Goal: Transaction & Acquisition: Book appointment/travel/reservation

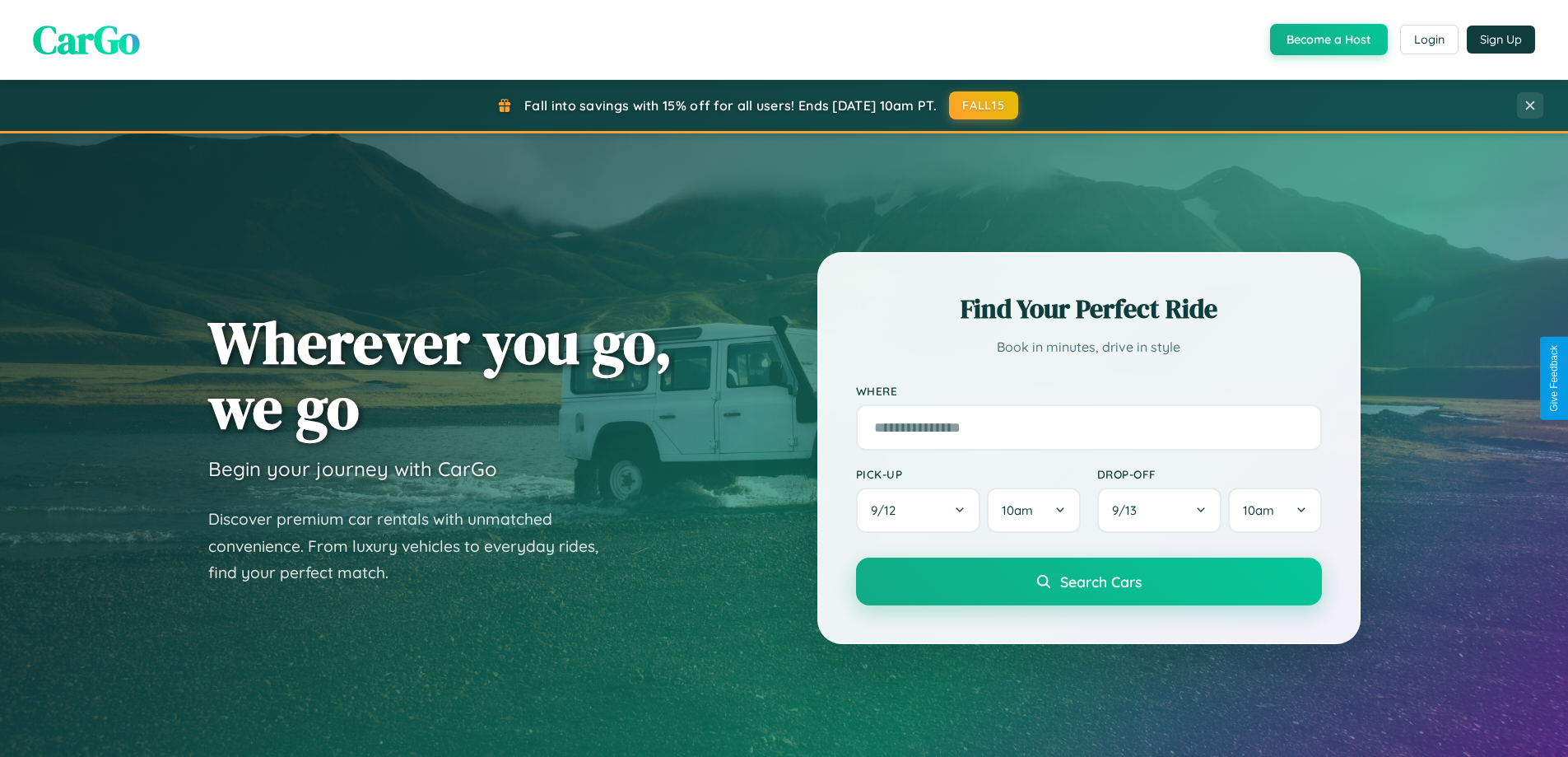
scroll to position [1133, 0]
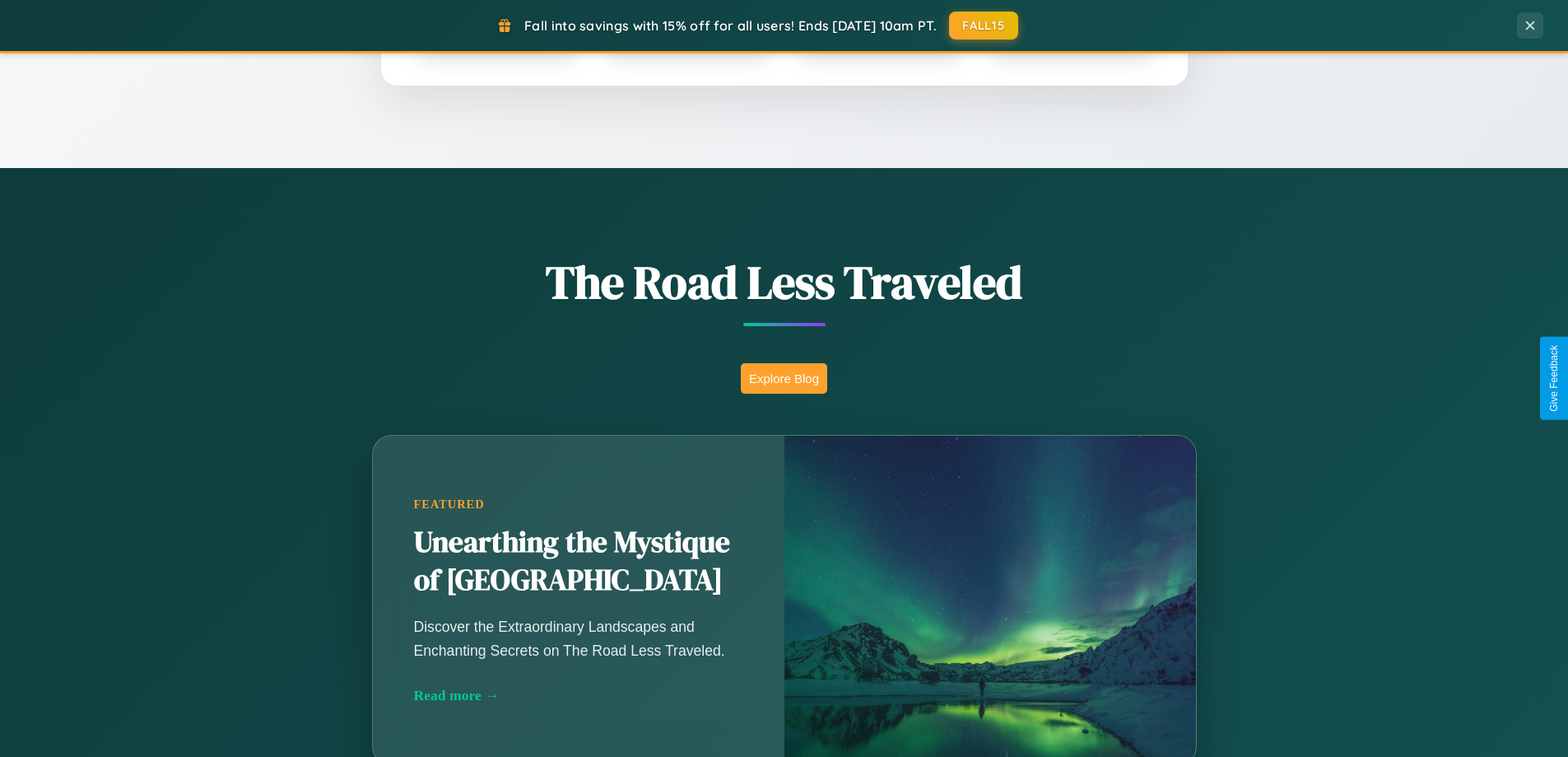
click at [784, 378] on button "Explore Blog" at bounding box center [784, 378] width 87 height 30
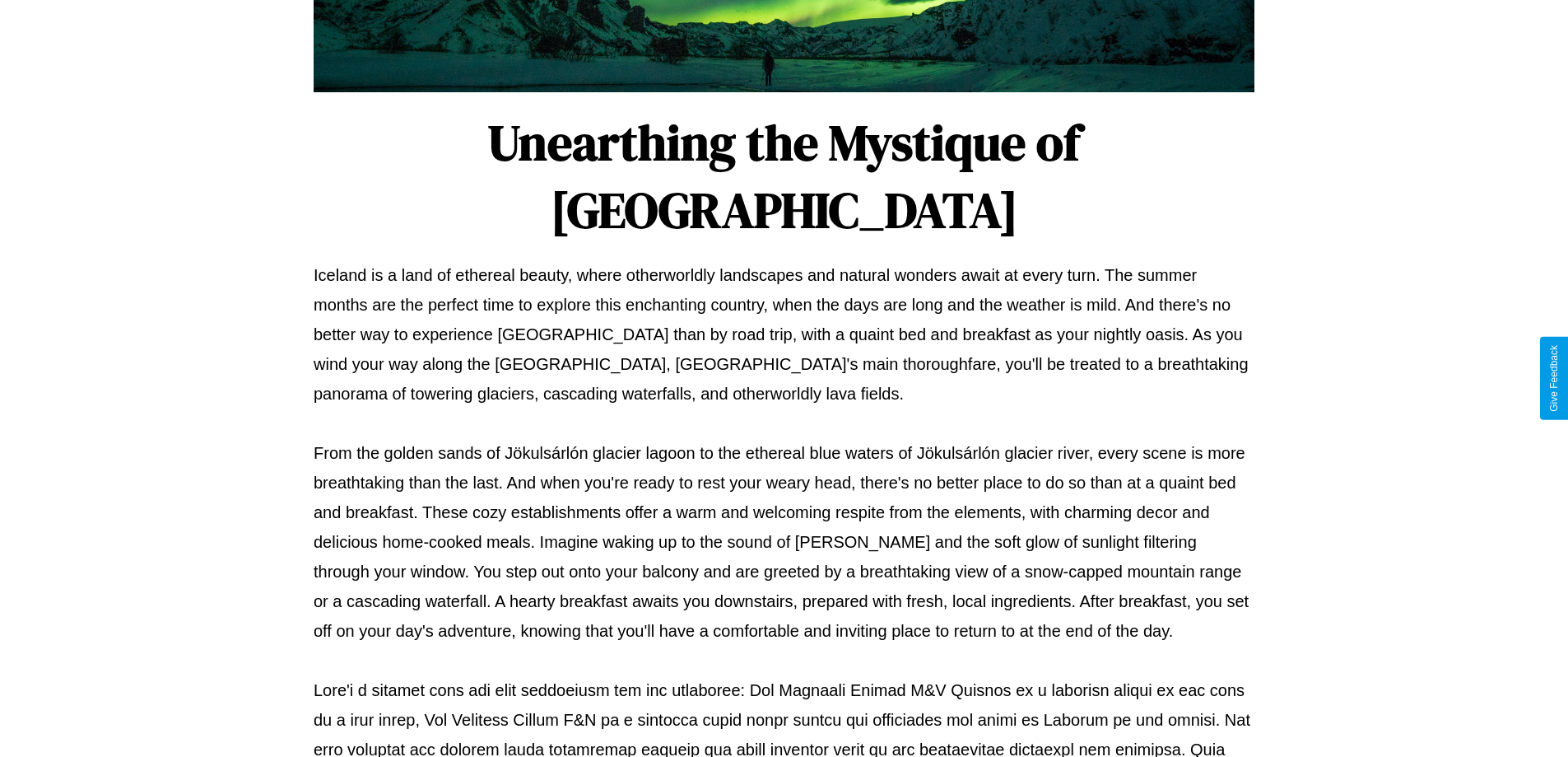
scroll to position [533, 0]
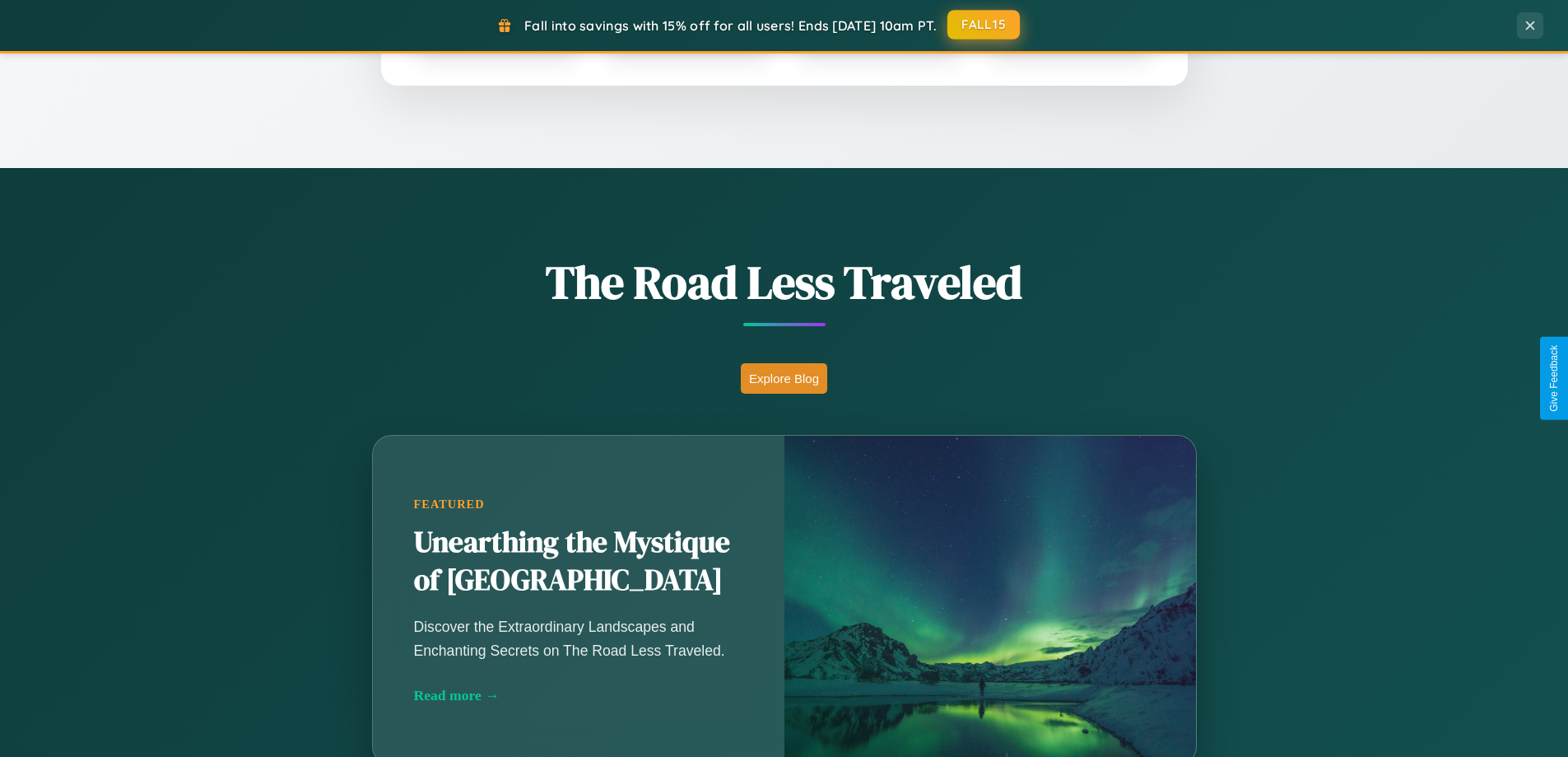
click at [984, 25] on button "FALL15" at bounding box center [984, 24] width 73 height 29
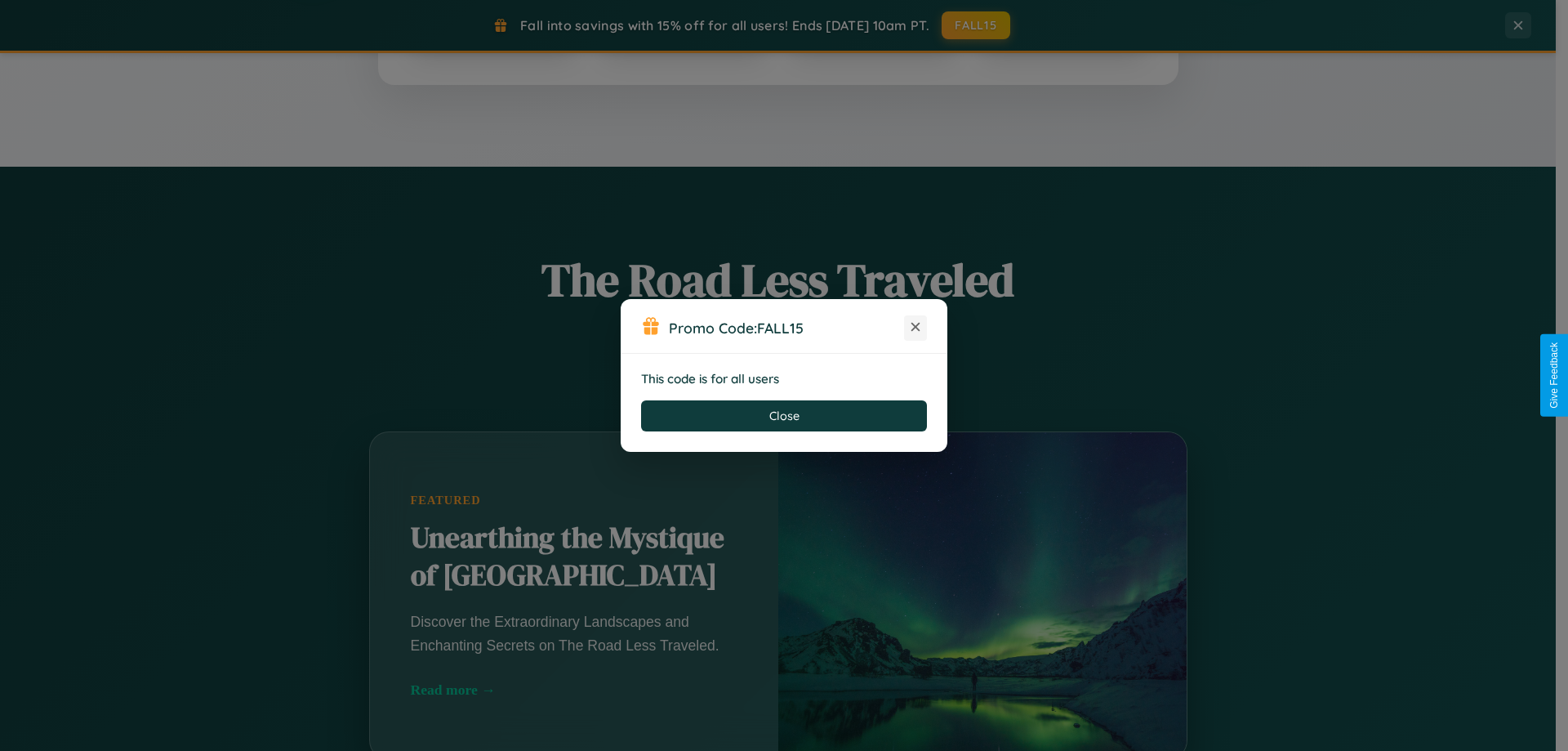
click at [916, 327] on icon at bounding box center [915, 327] width 16 height 16
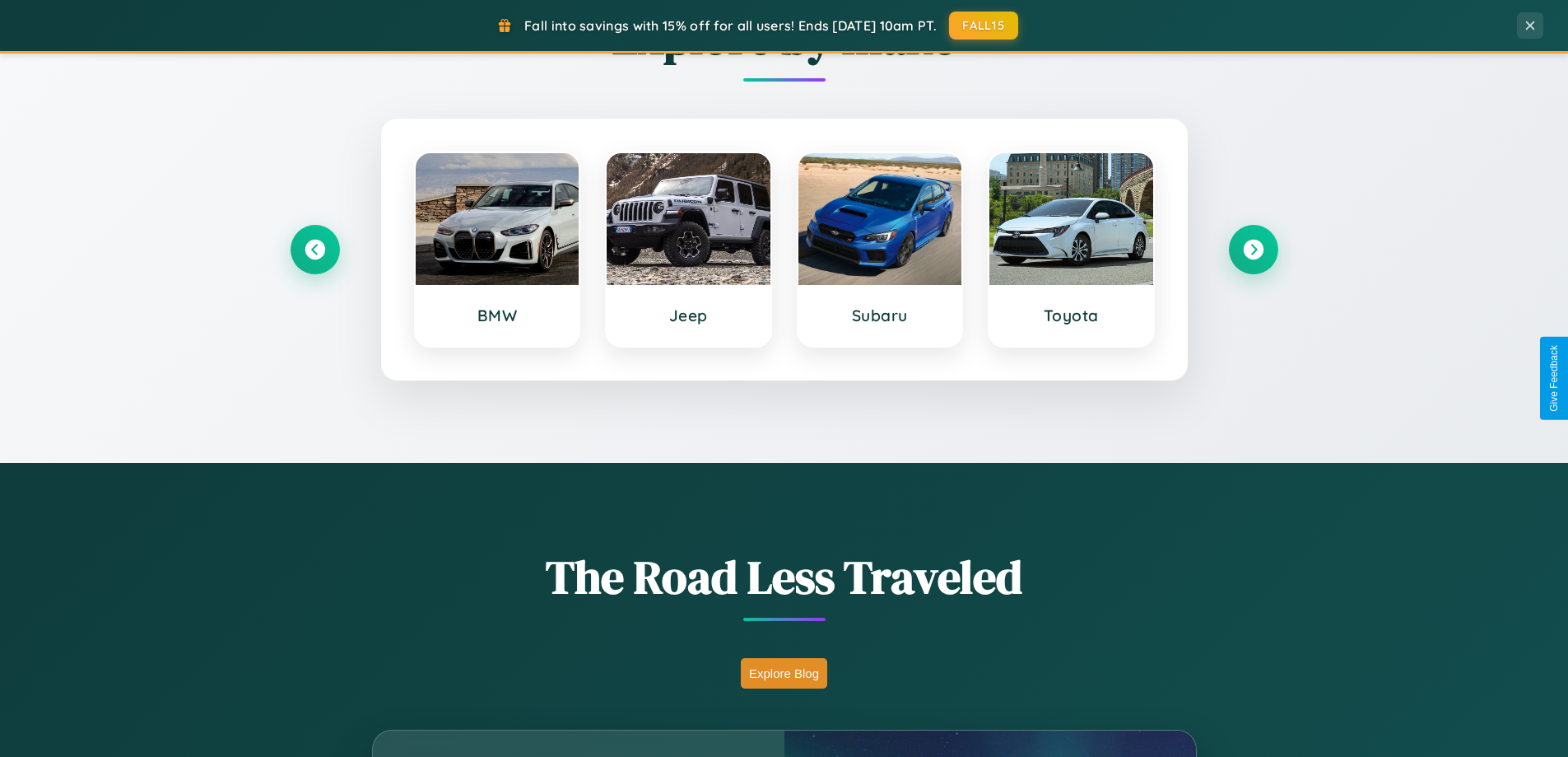
scroll to position [710, 0]
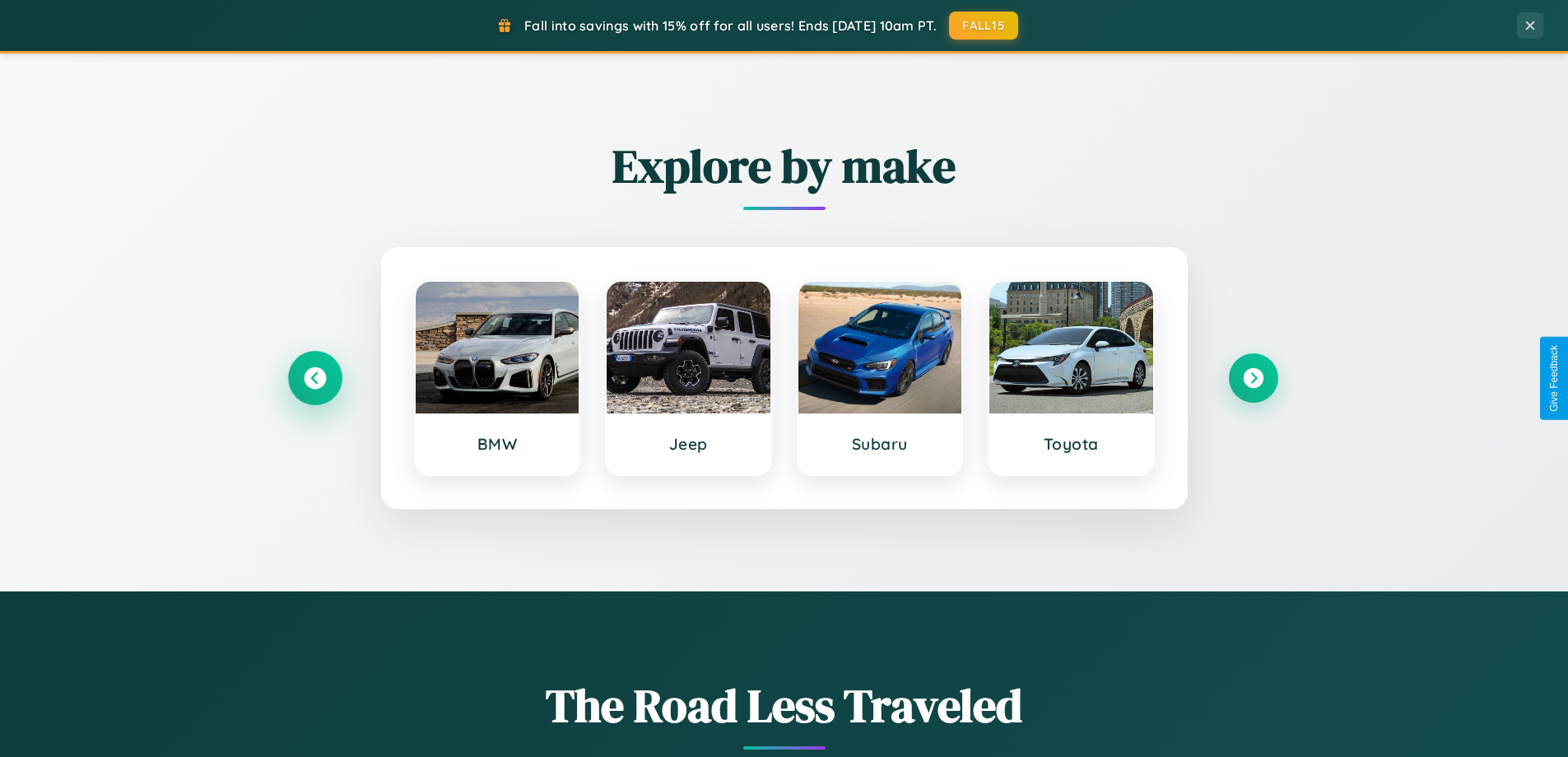
click at [314, 378] on icon at bounding box center [315, 378] width 23 height 23
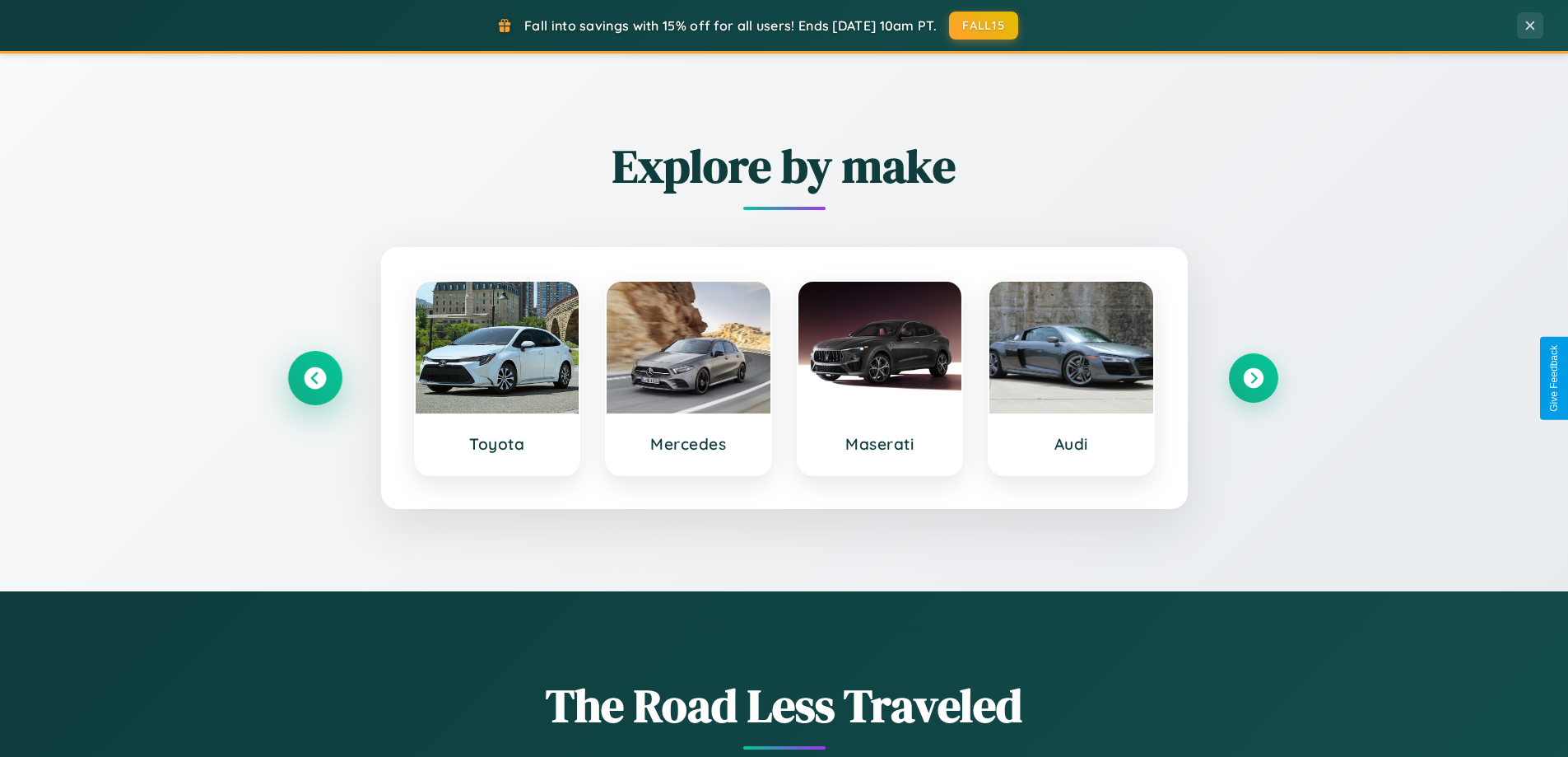
click at [314, 378] on icon at bounding box center [315, 378] width 23 height 23
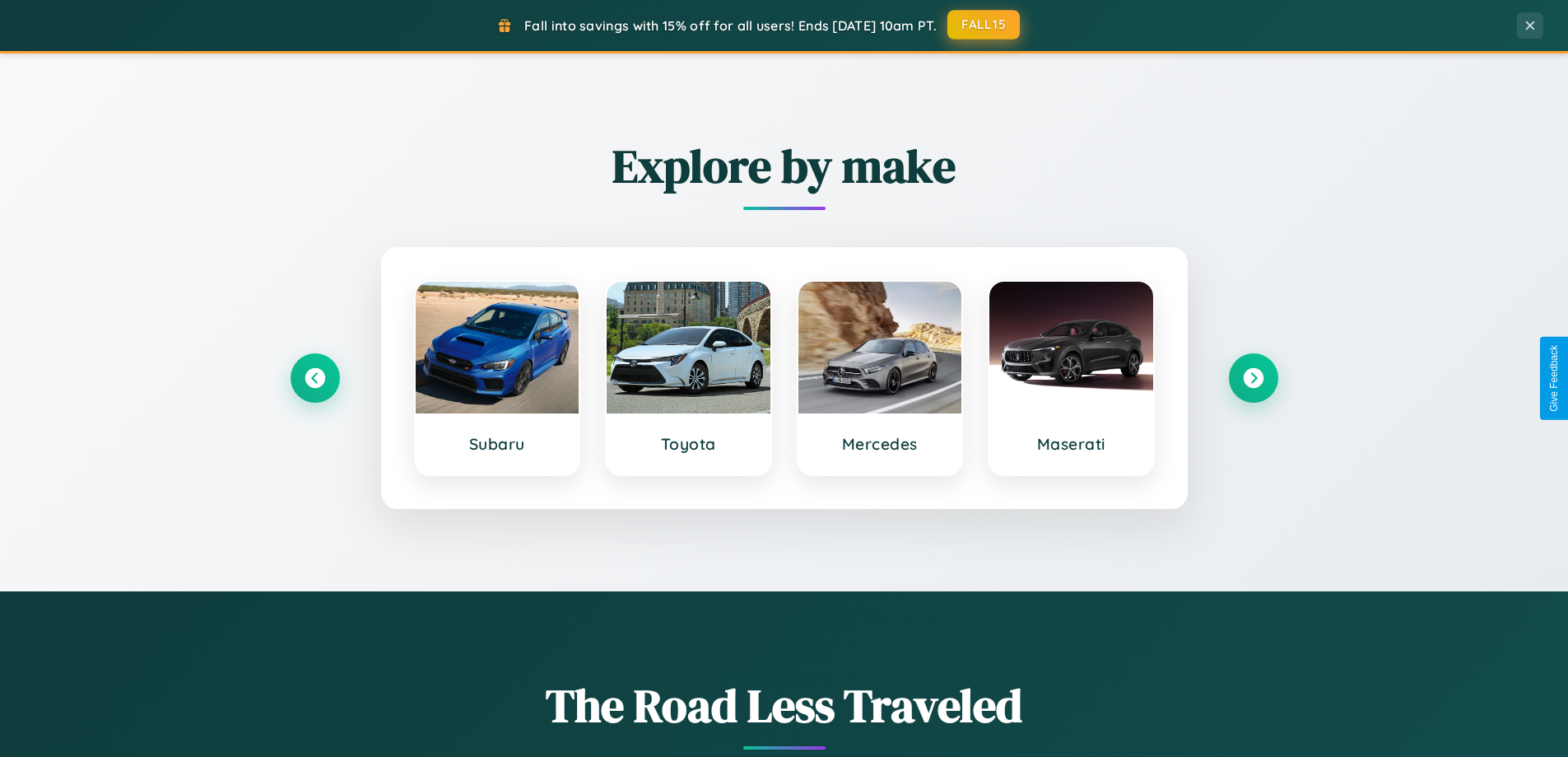
click at [984, 25] on button "FALL15" at bounding box center [984, 24] width 73 height 29
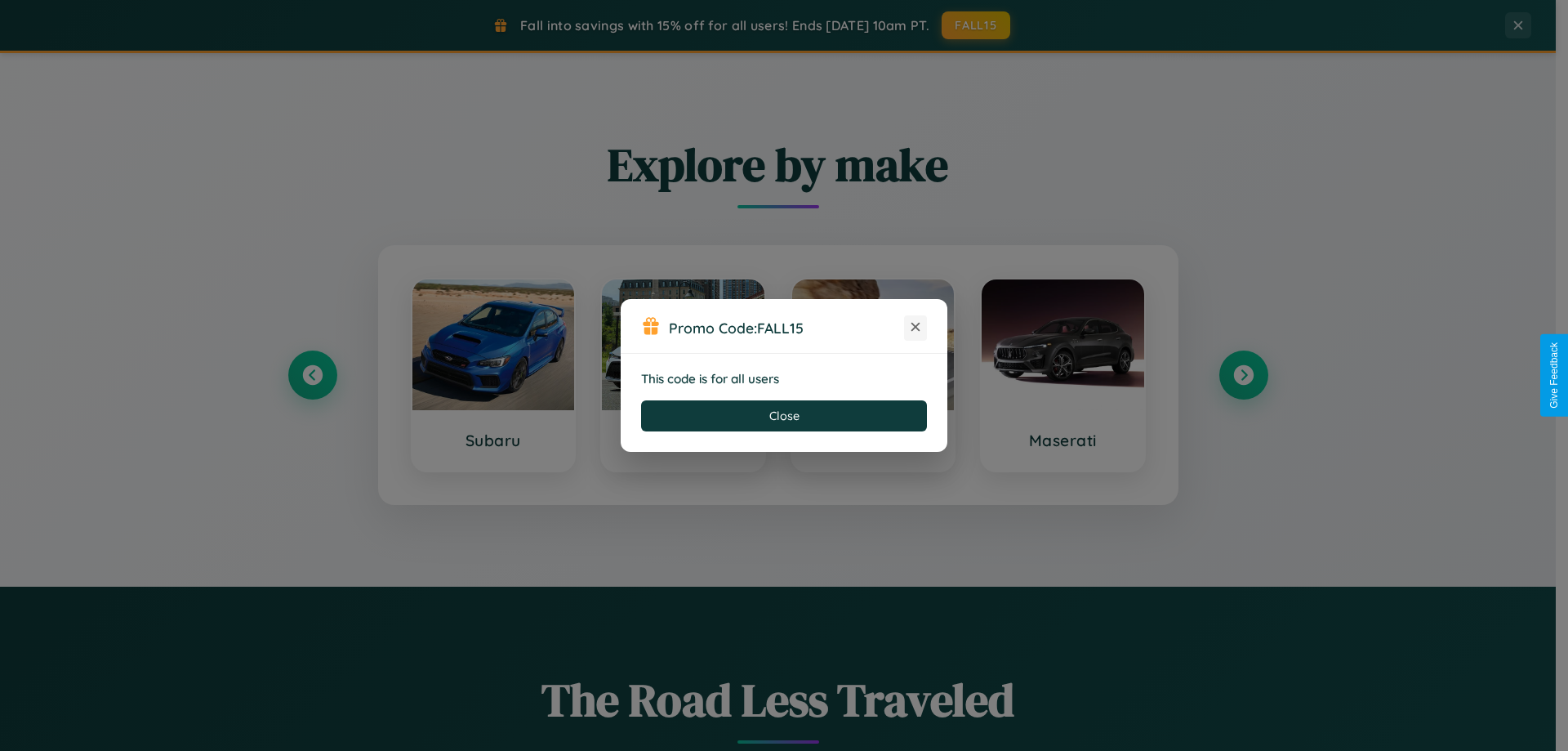
click at [916, 327] on icon at bounding box center [915, 327] width 16 height 16
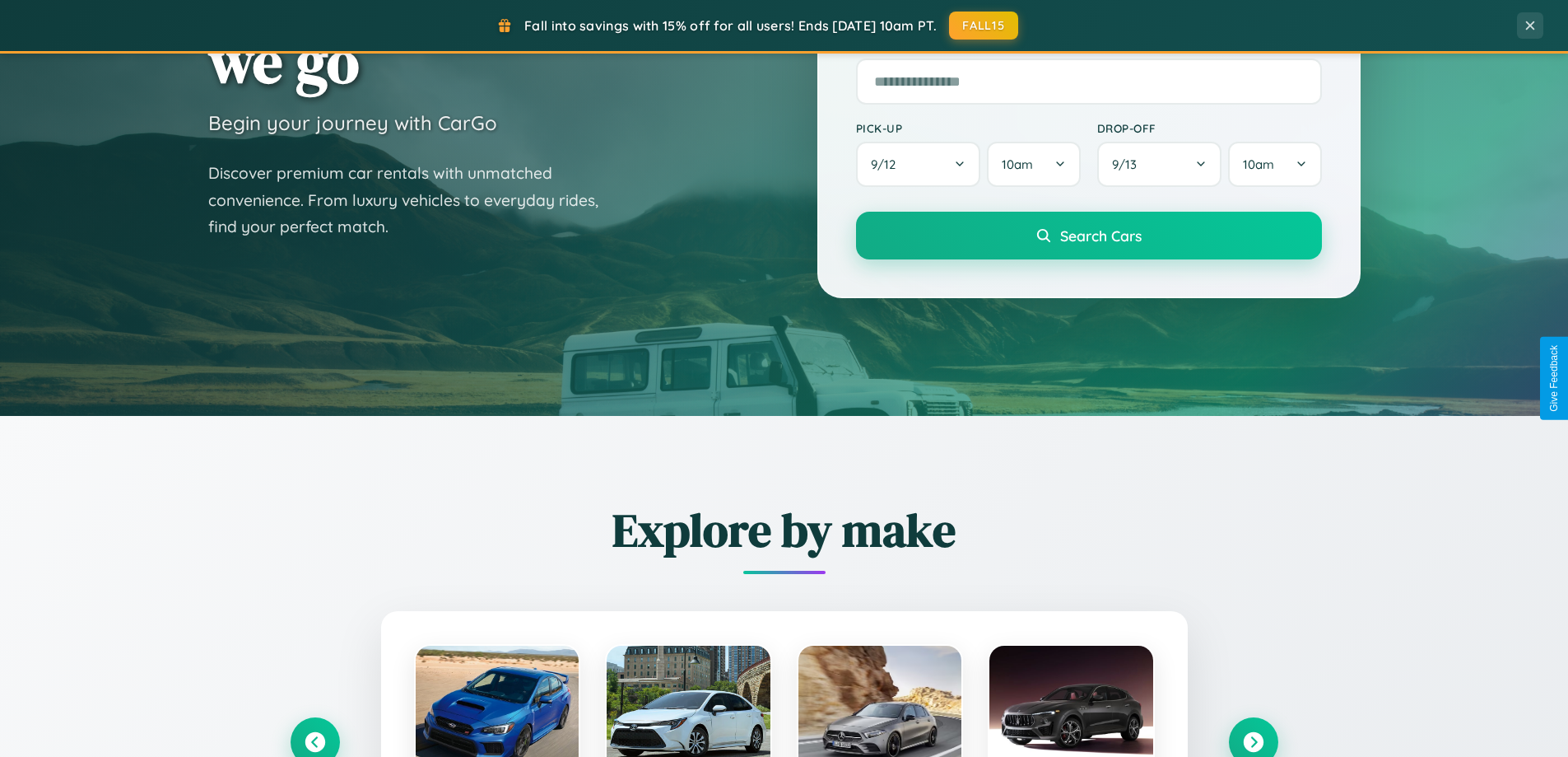
scroll to position [49, 0]
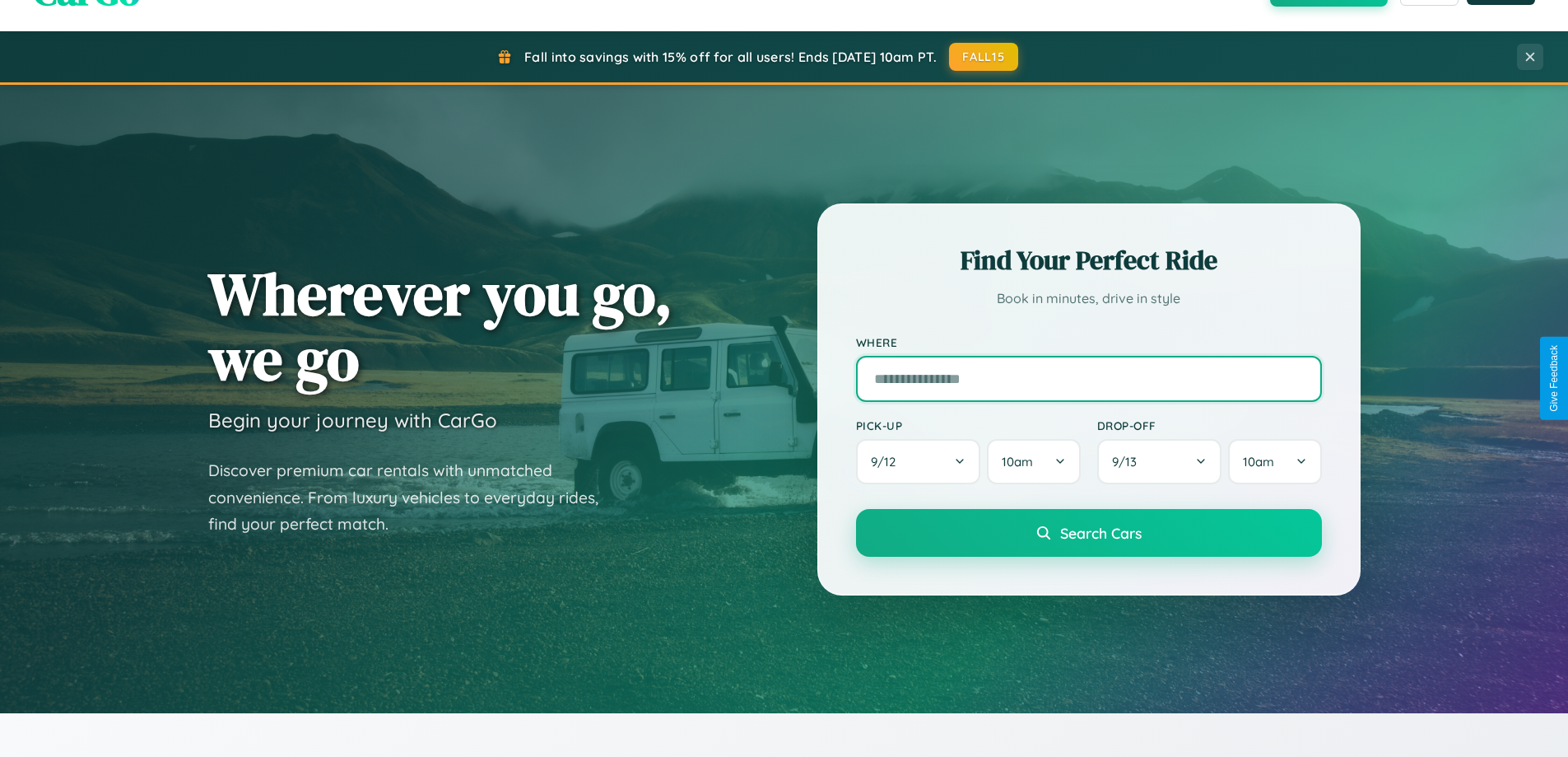
click at [1088, 378] on input "text" at bounding box center [1089, 378] width 466 height 46
type input "*******"
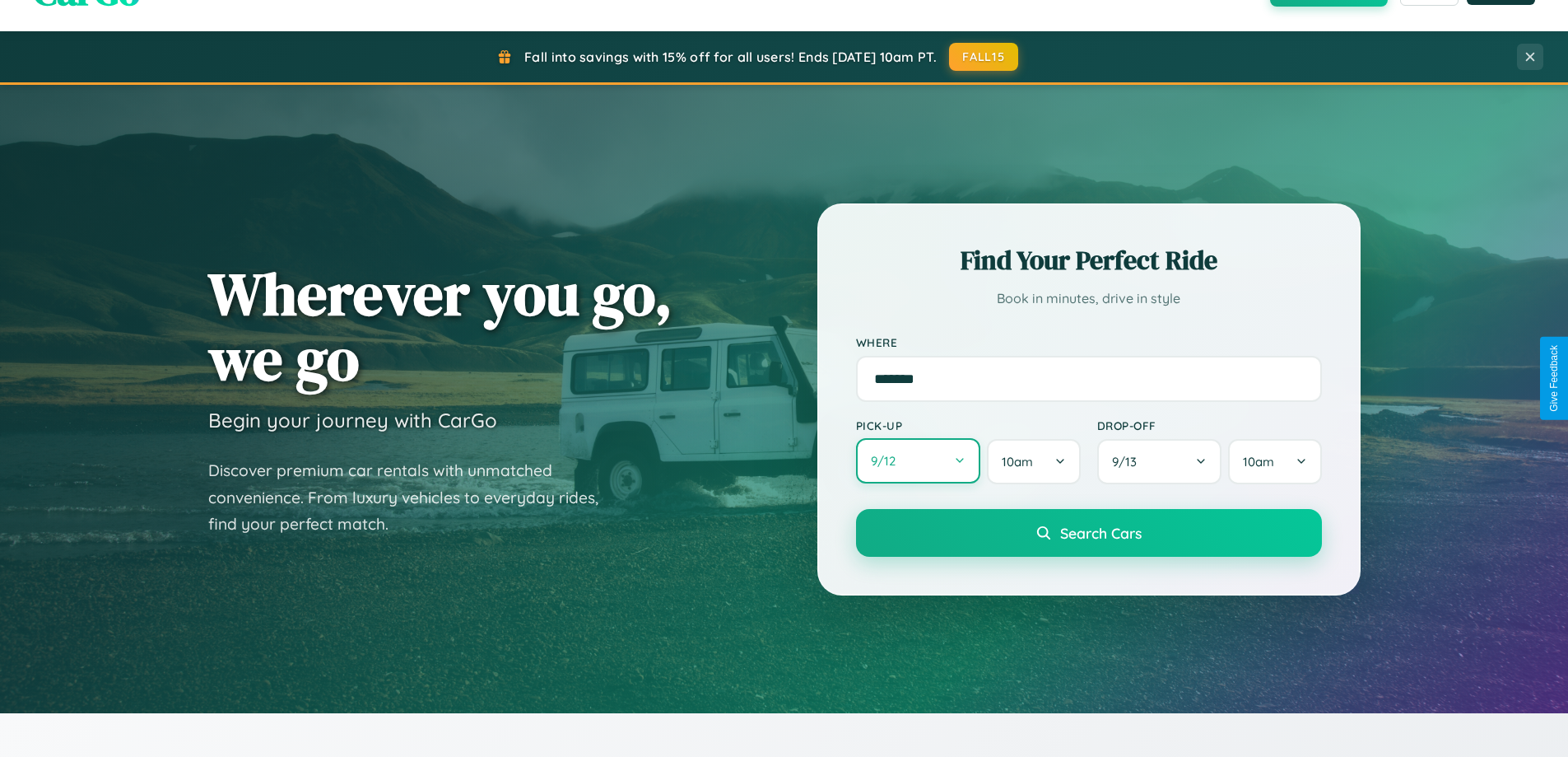
click at [918, 462] on button "9 / 12" at bounding box center [919, 461] width 126 height 45
select select "*"
select select "****"
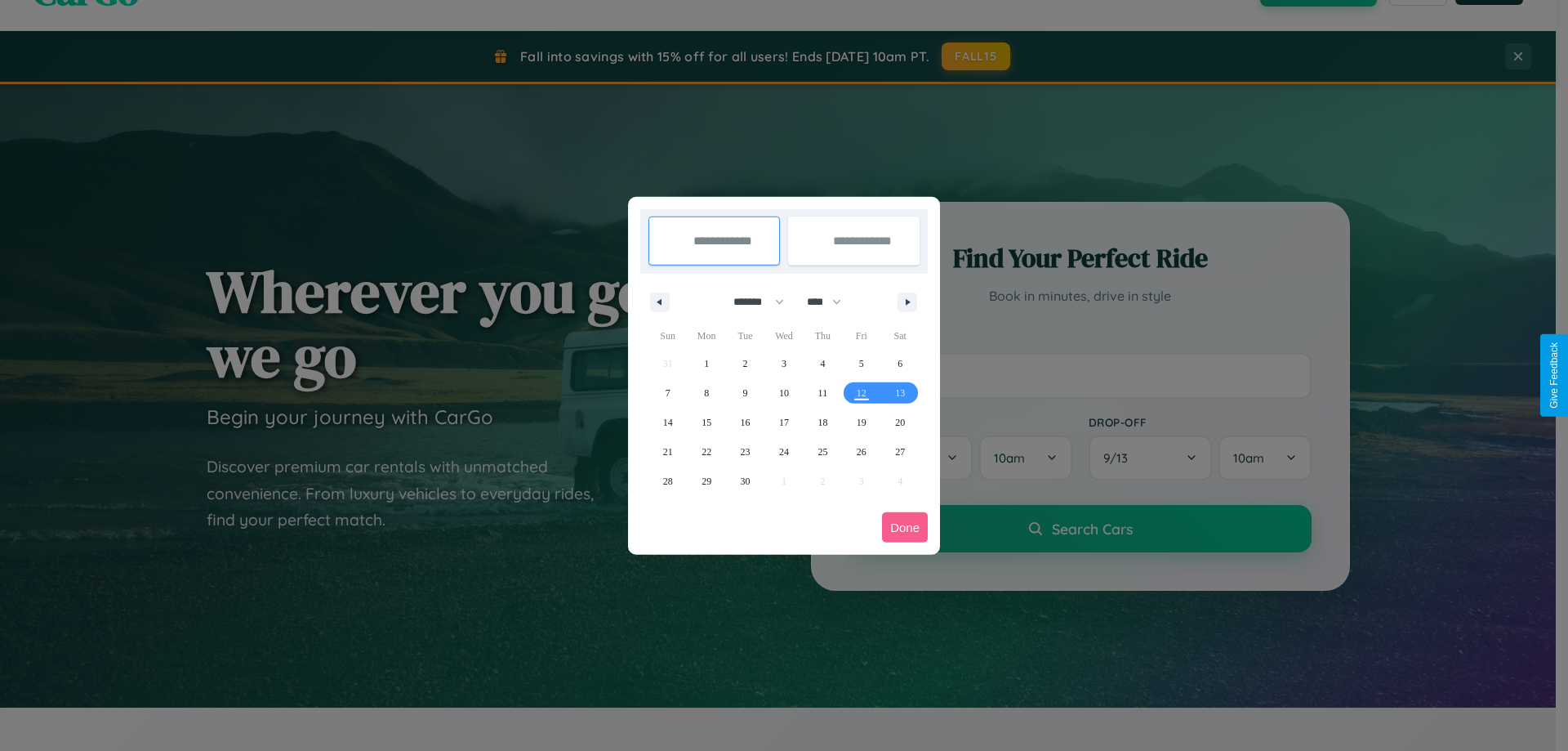
click at [752, 302] on select "******* ******** ***** ***** *** **** **** ****** ********* ******* ******** **…" at bounding box center [755, 302] width 70 height 27
select select "**"
click at [822, 422] on span "18" at bounding box center [822, 422] width 9 height 29
type input "**********"
click at [784, 451] on span "24" at bounding box center [784, 452] width 9 height 29
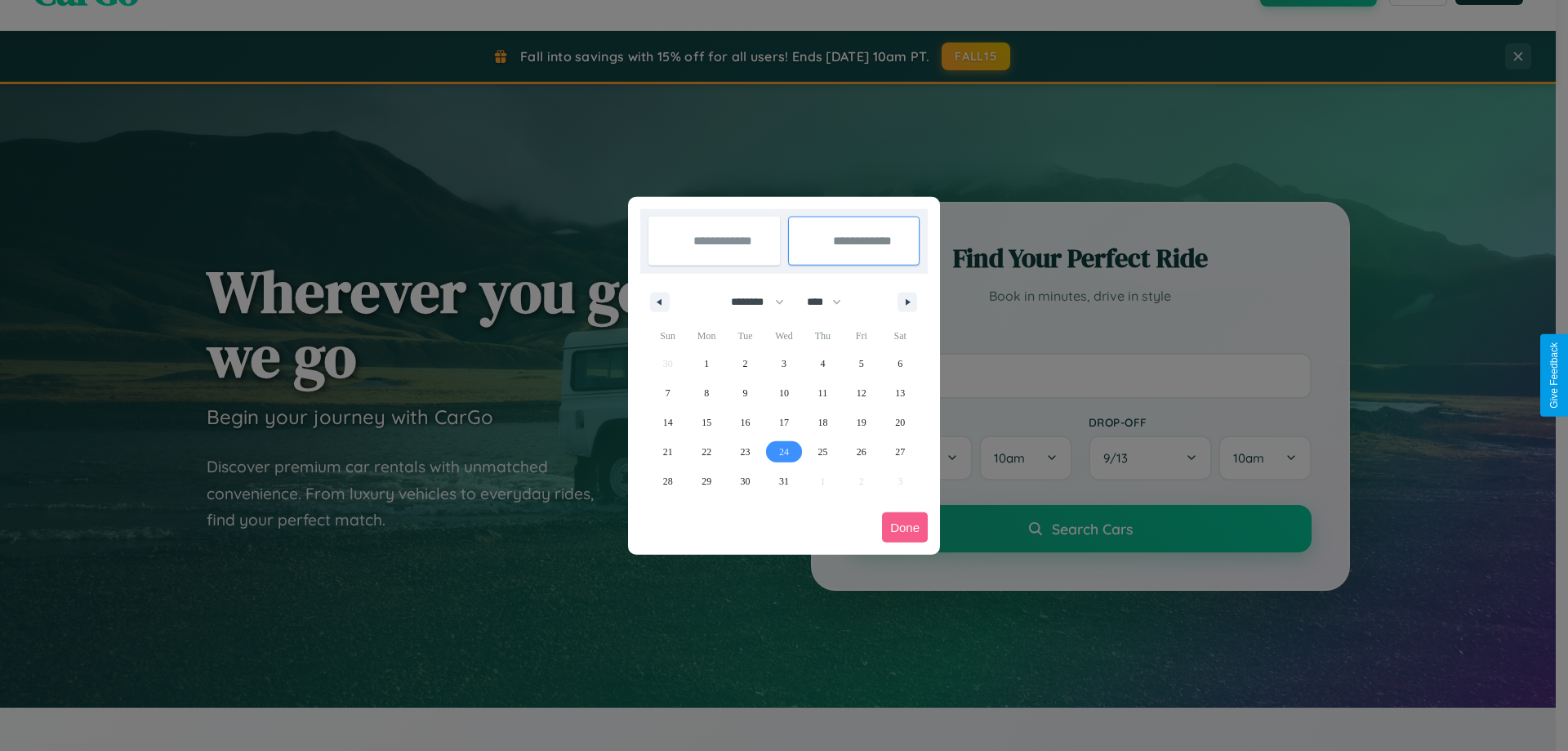
type input "**********"
click at [905, 527] on button "Done" at bounding box center [905, 527] width 46 height 30
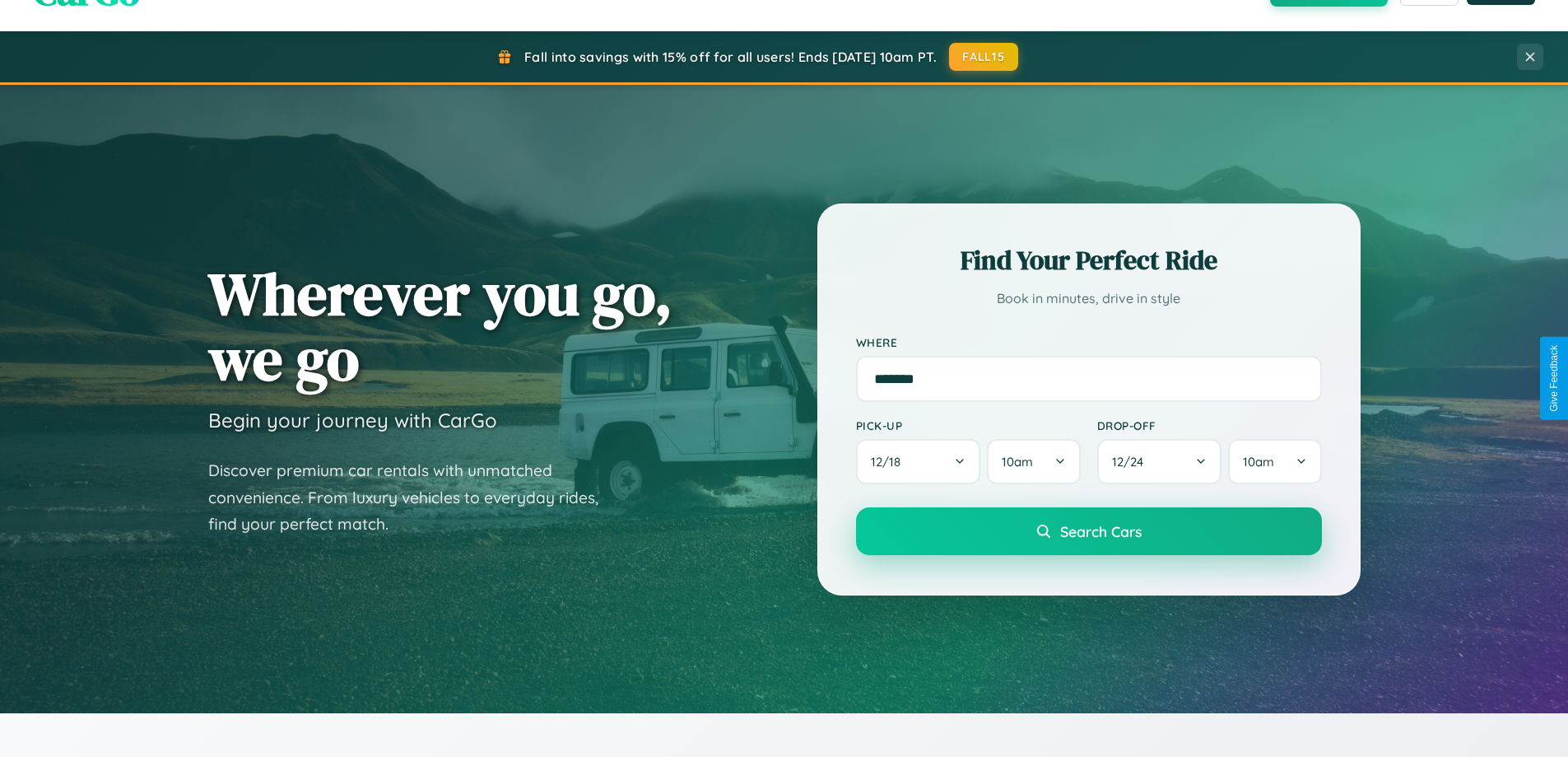
click at [1088, 531] on span "Search Cars" at bounding box center [1101, 531] width 81 height 18
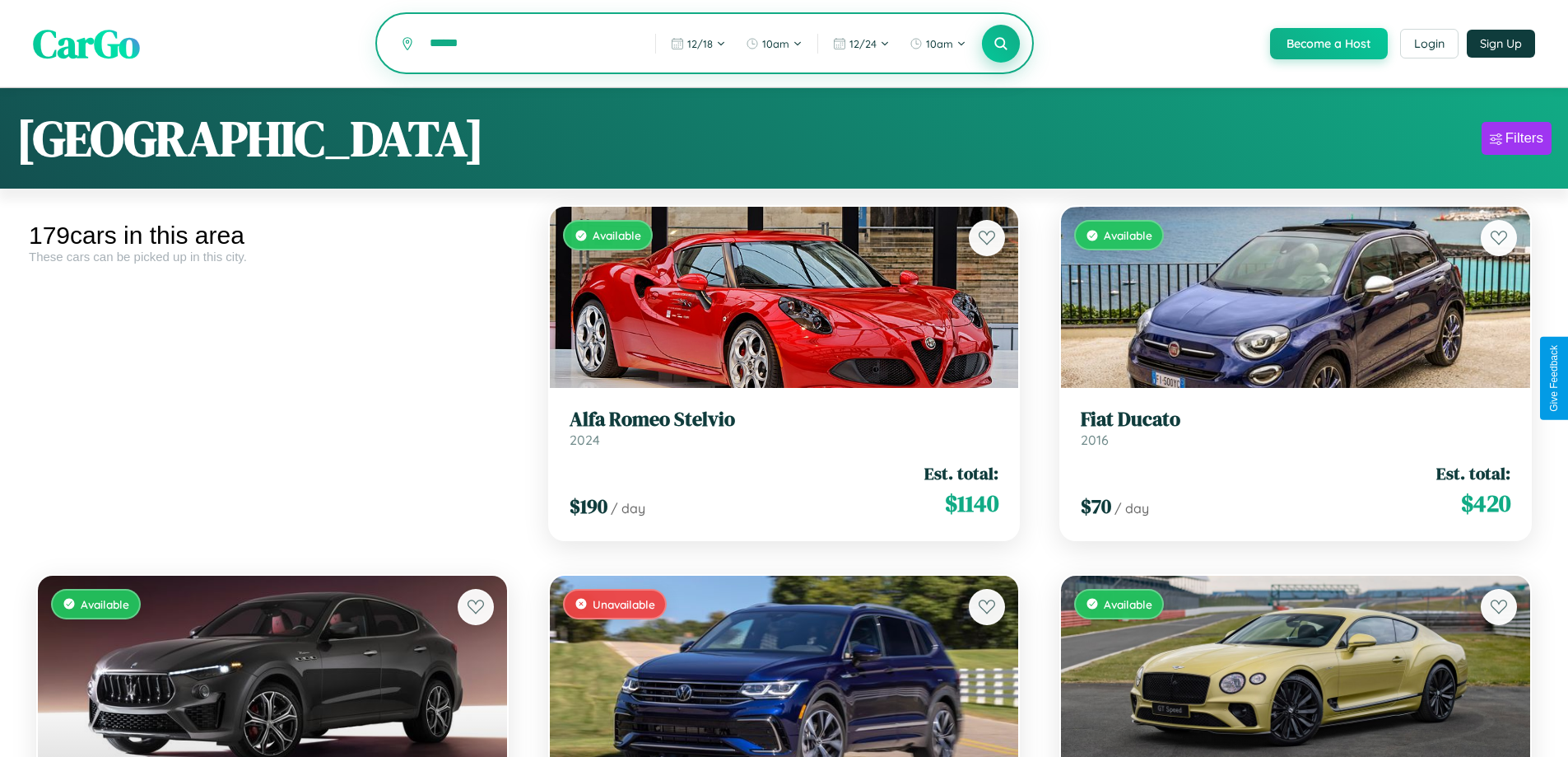
type input "******"
click at [1000, 44] on icon at bounding box center [1002, 43] width 16 height 16
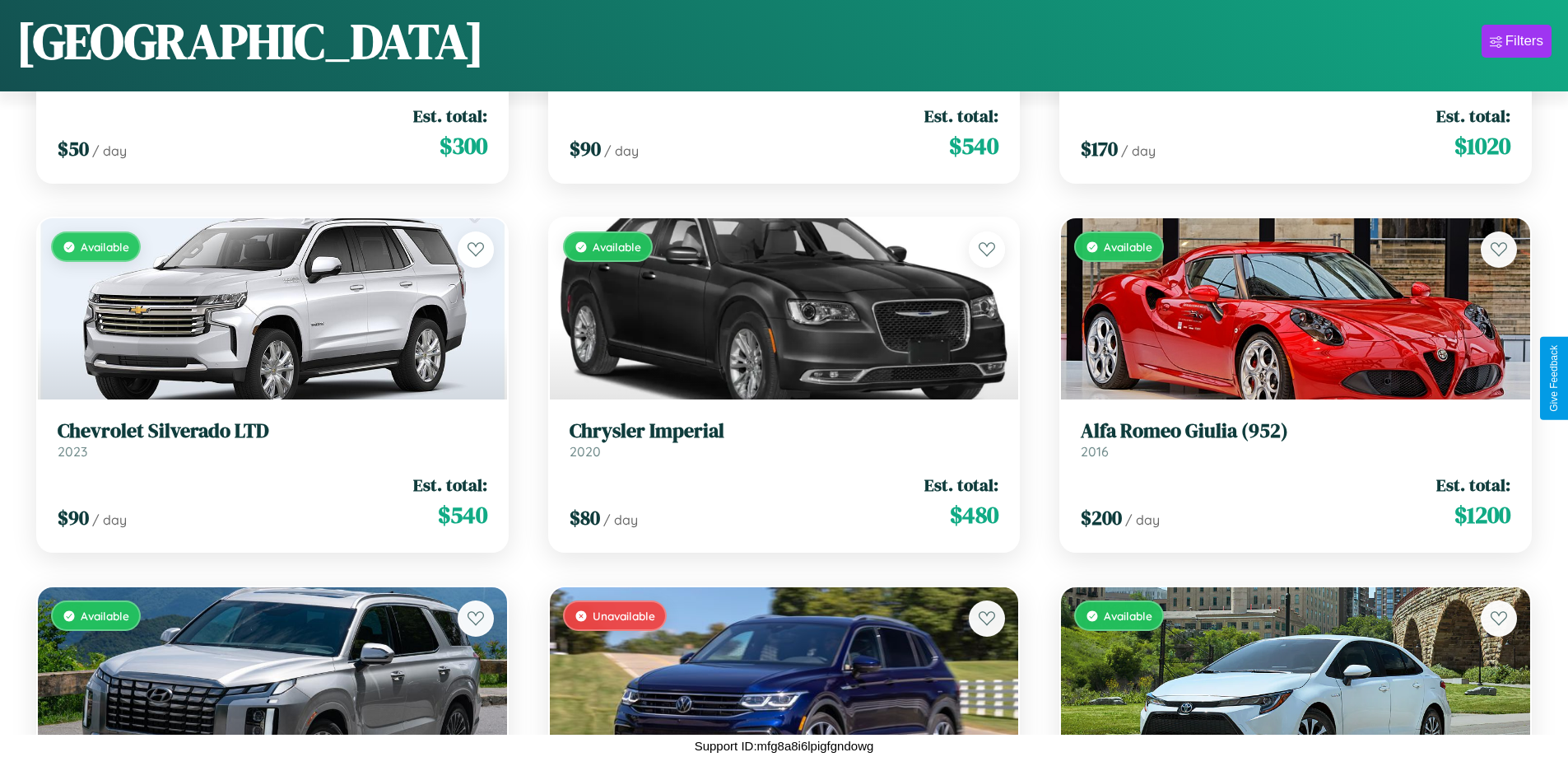
scroll to position [3550, 0]
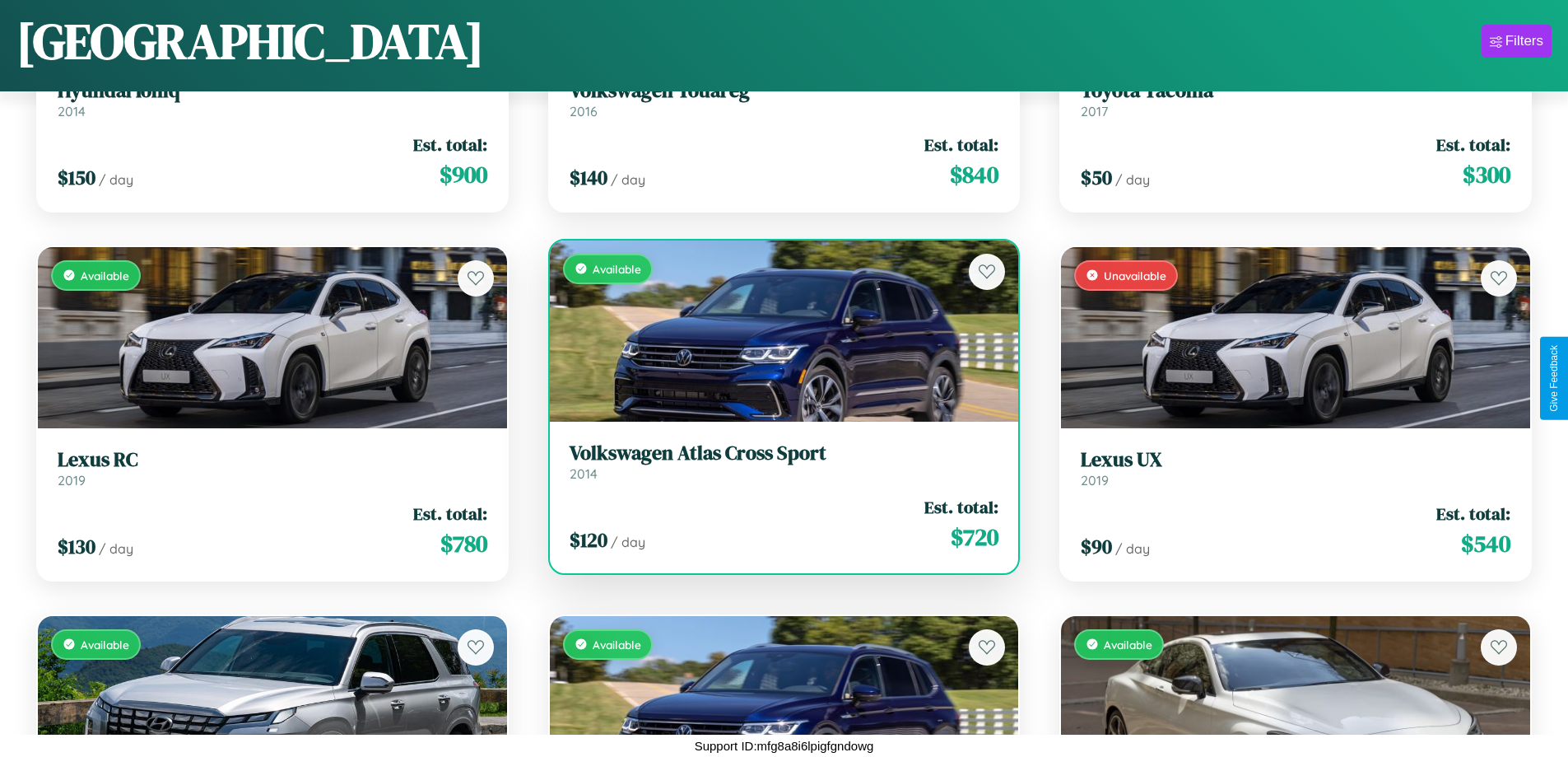
click at [777, 524] on div "$ 120 / day Est. total: $ 720" at bounding box center [784, 524] width 429 height 59
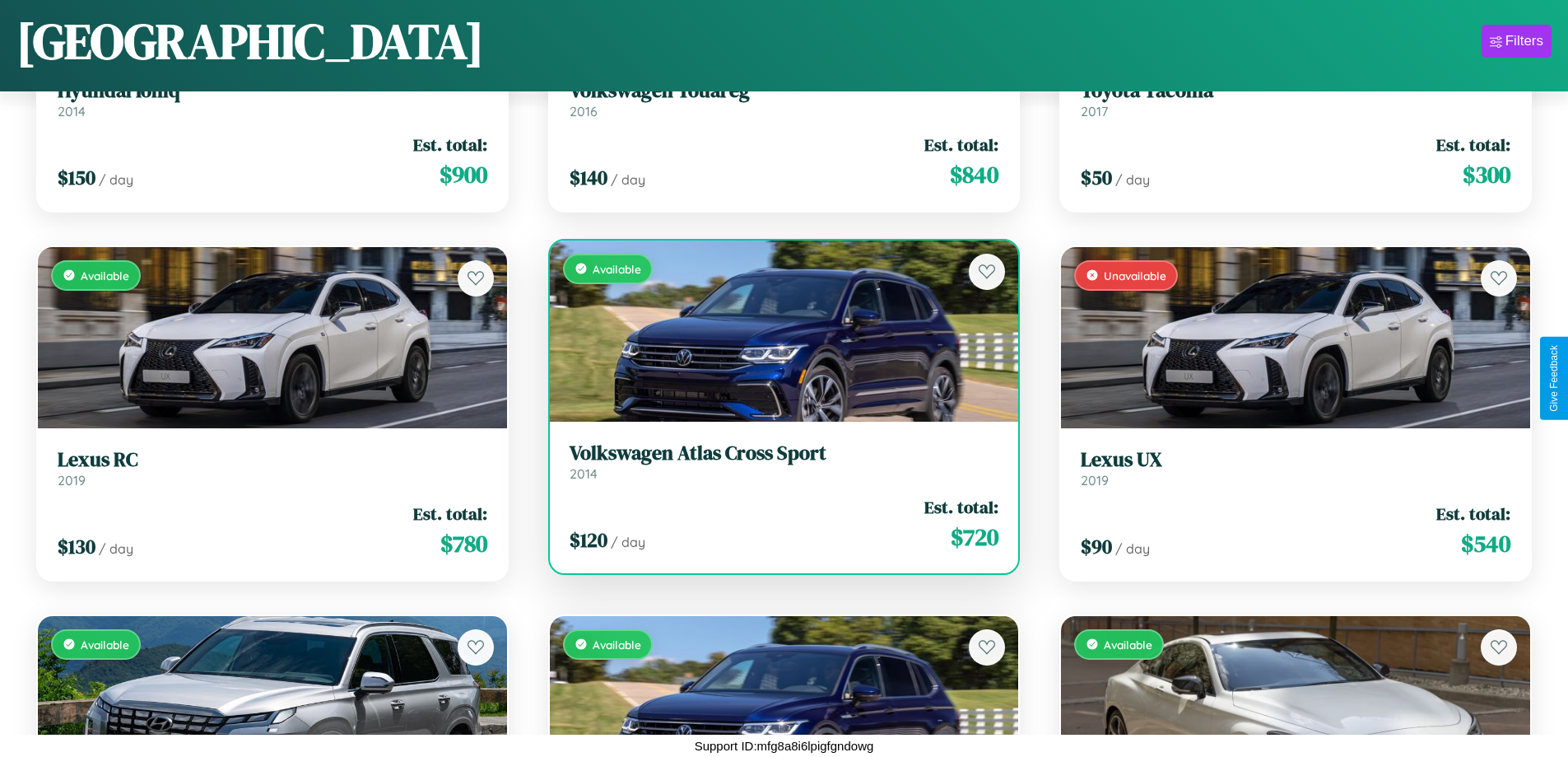
click at [777, 524] on div "$ 120 / day Est. total: $ 720" at bounding box center [784, 524] width 429 height 59
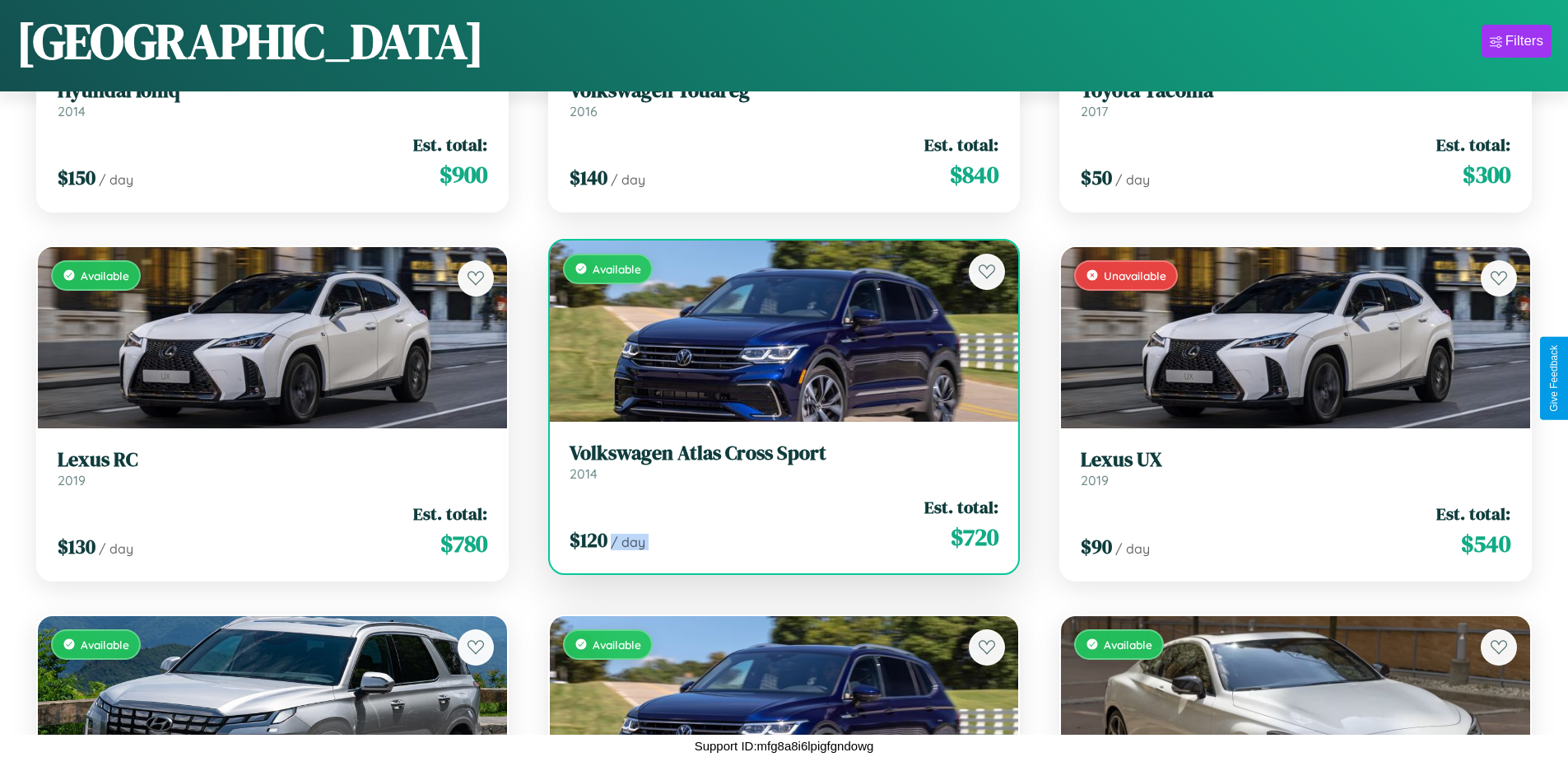
click at [777, 524] on div "$ 120 / day Est. total: $ 720" at bounding box center [784, 524] width 429 height 59
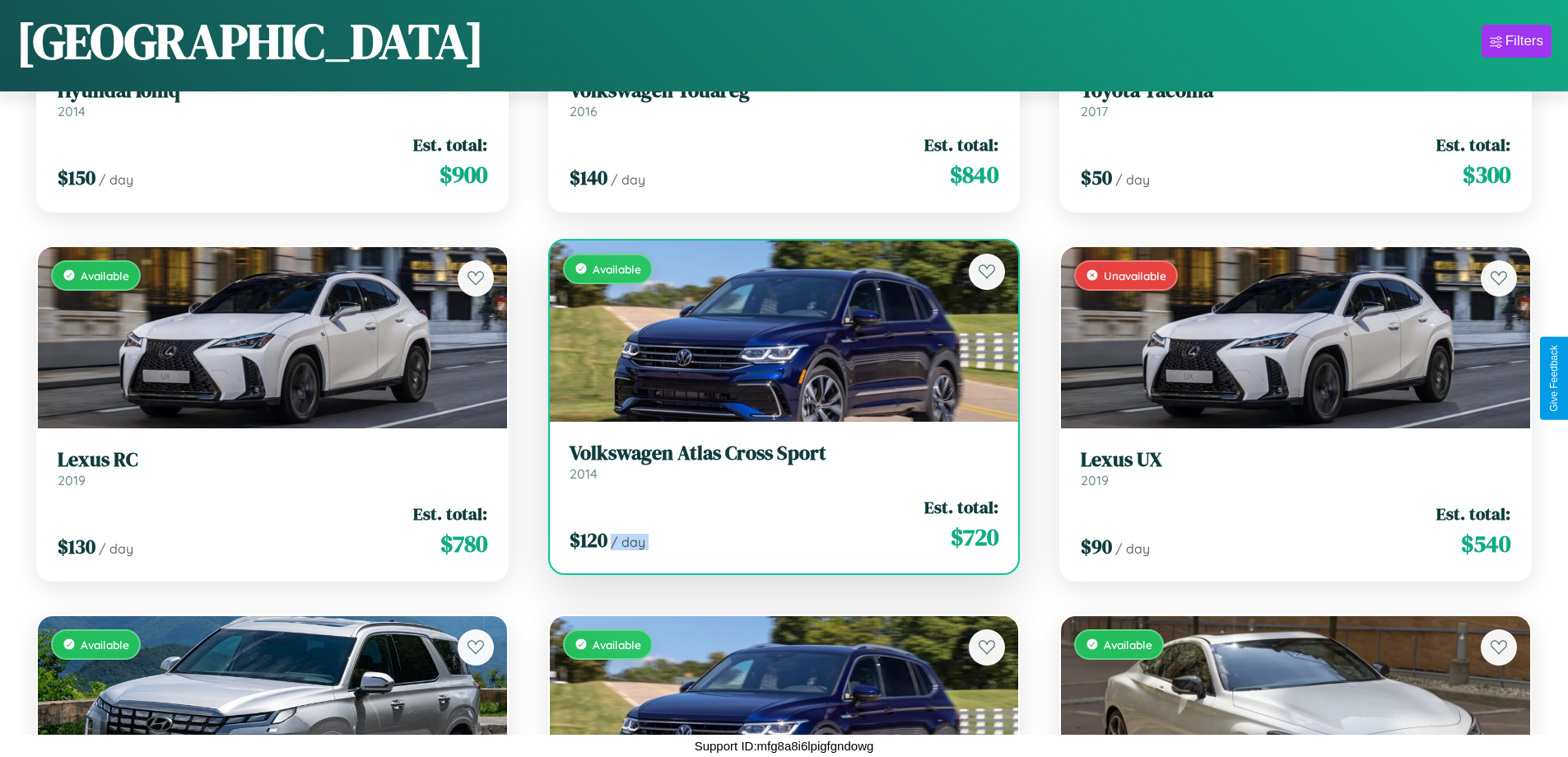
click at [777, 524] on div "$ 120 / day Est. total: $ 720" at bounding box center [784, 524] width 429 height 59
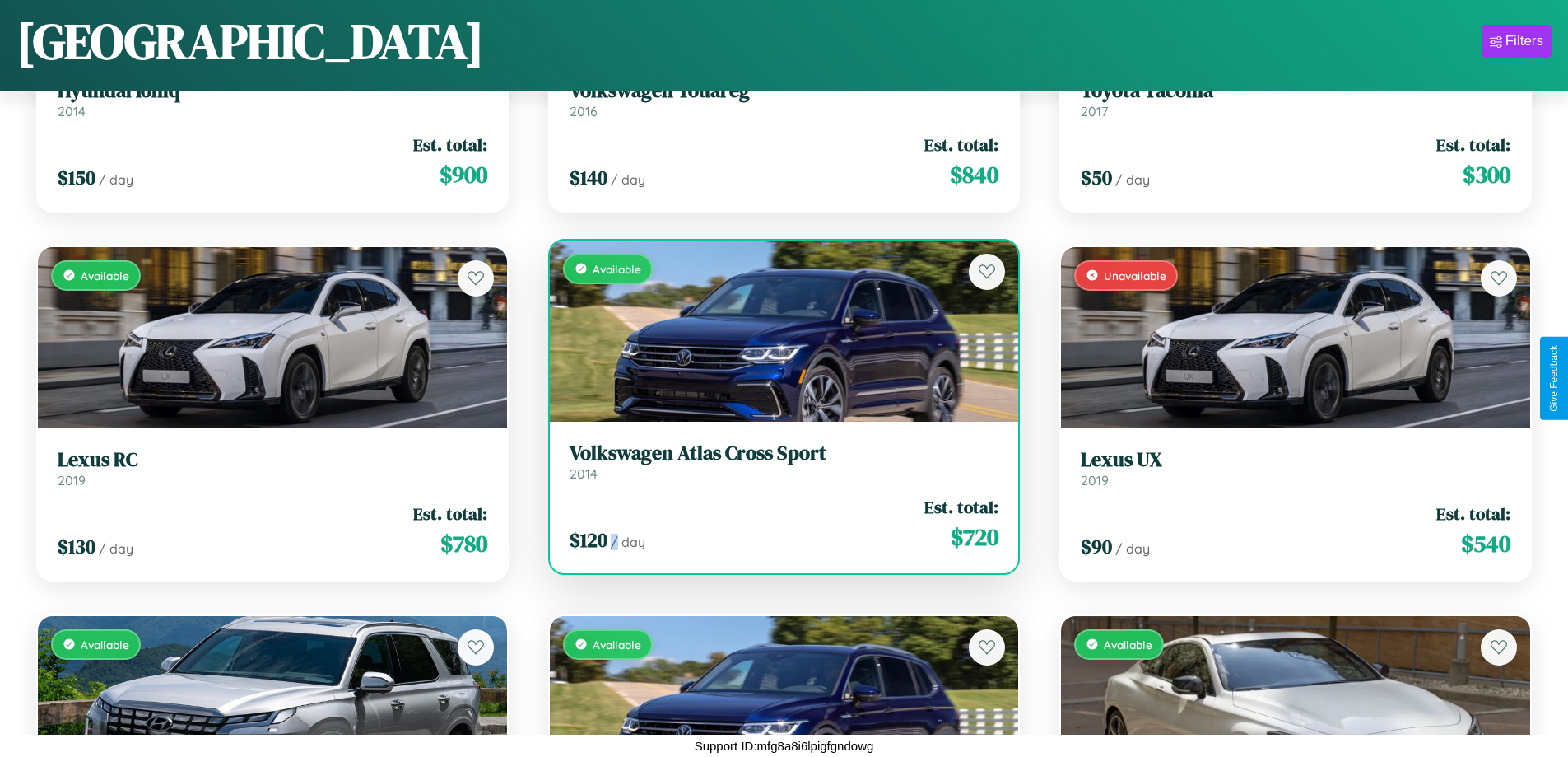
click at [777, 524] on div "$ 120 / day Est. total: $ 720" at bounding box center [784, 524] width 429 height 59
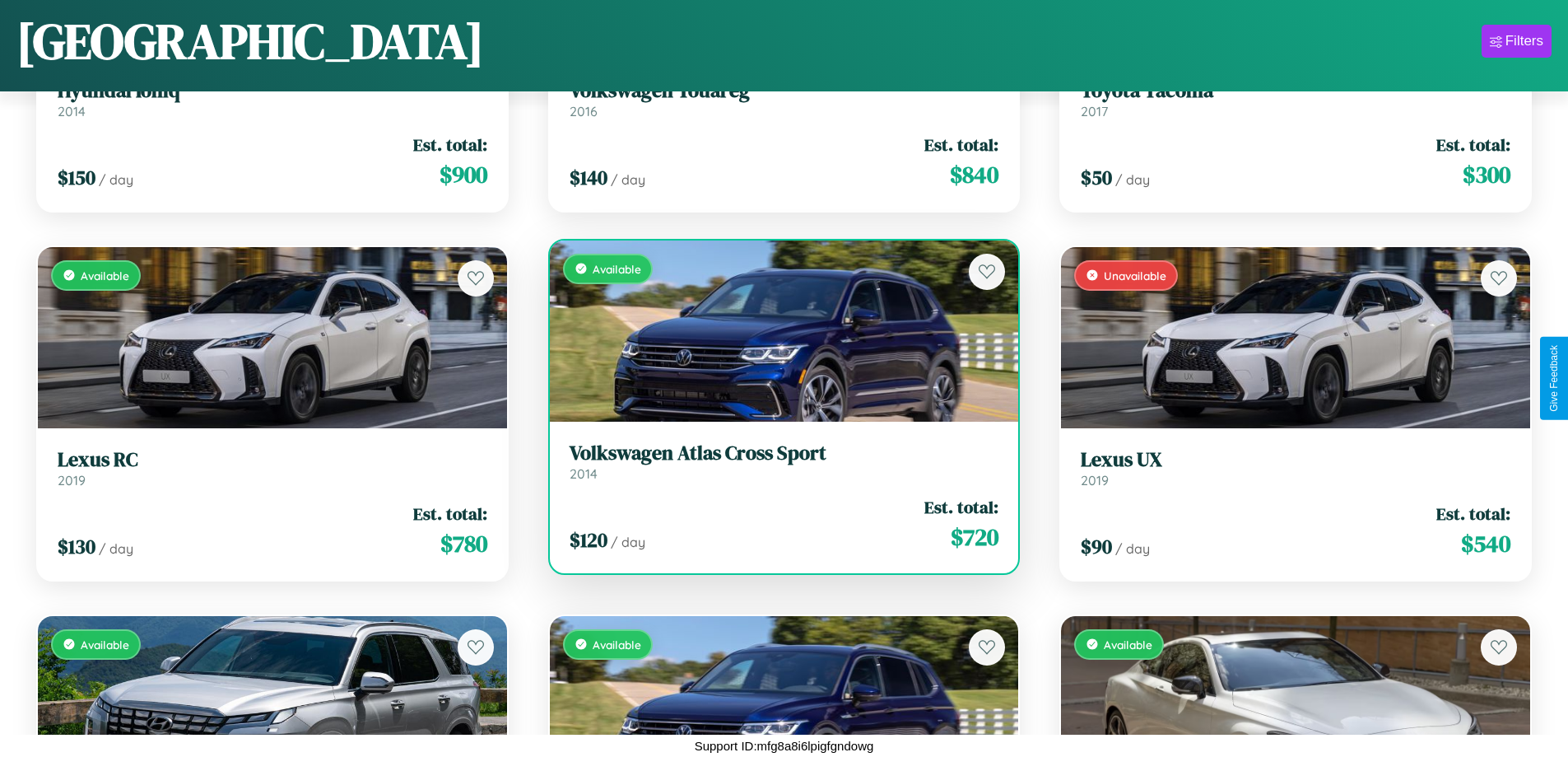
click at [777, 461] on h3 "Volkswagen Atlas Cross Sport" at bounding box center [784, 454] width 429 height 24
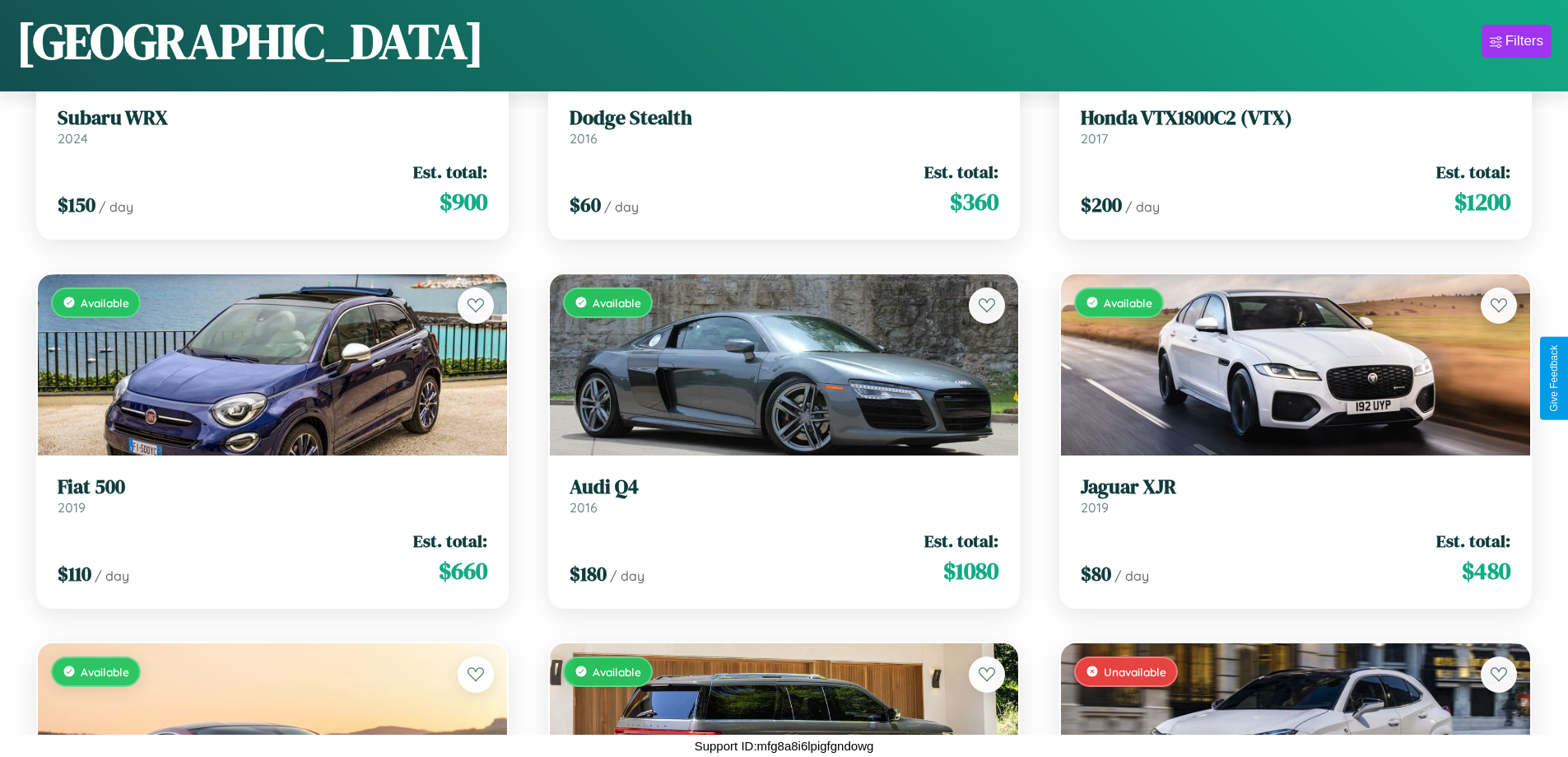
scroll to position [12400, 0]
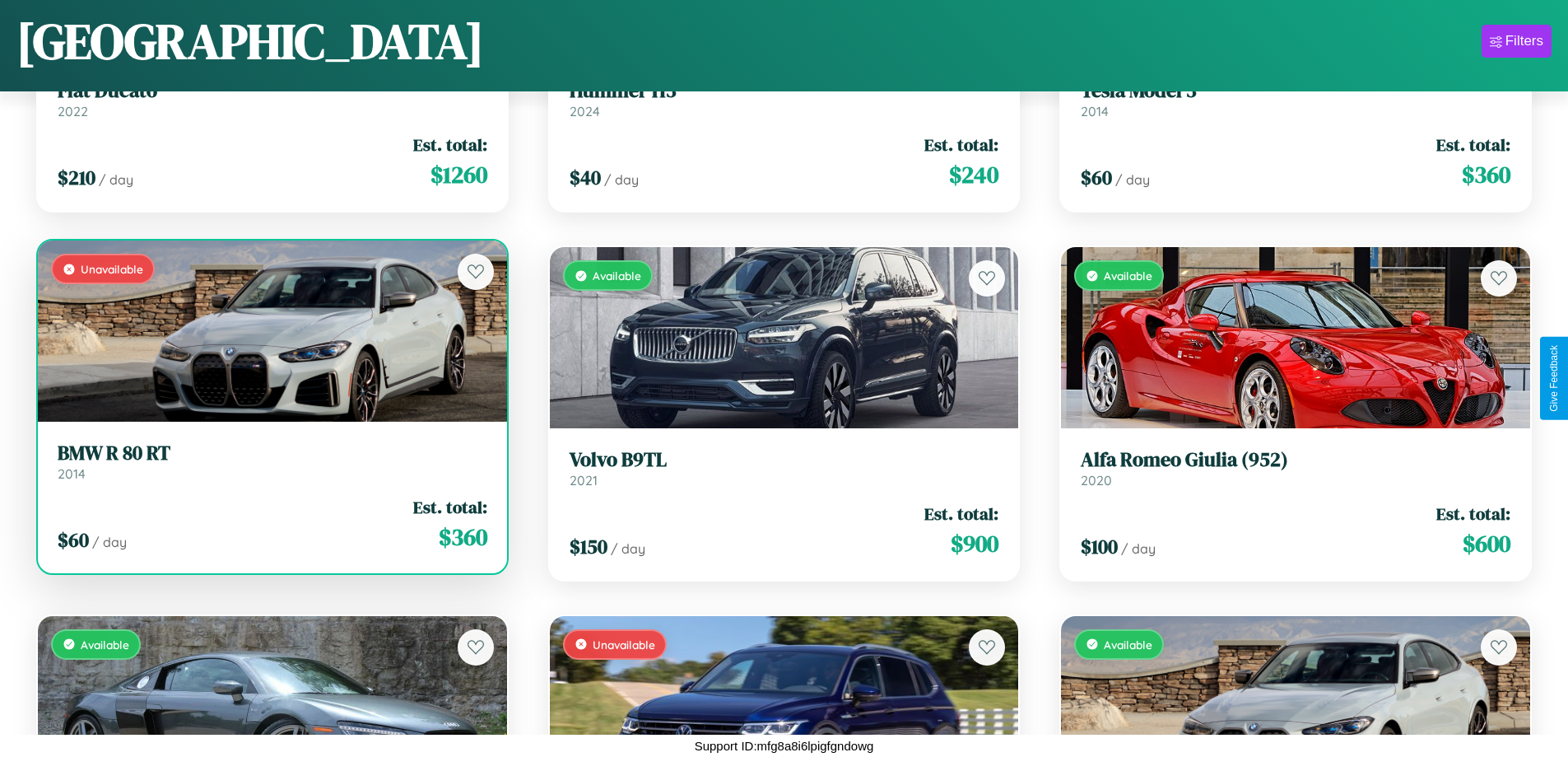
click at [270, 468] on link "BMW R 80 RT 2014" at bounding box center [273, 462] width 429 height 41
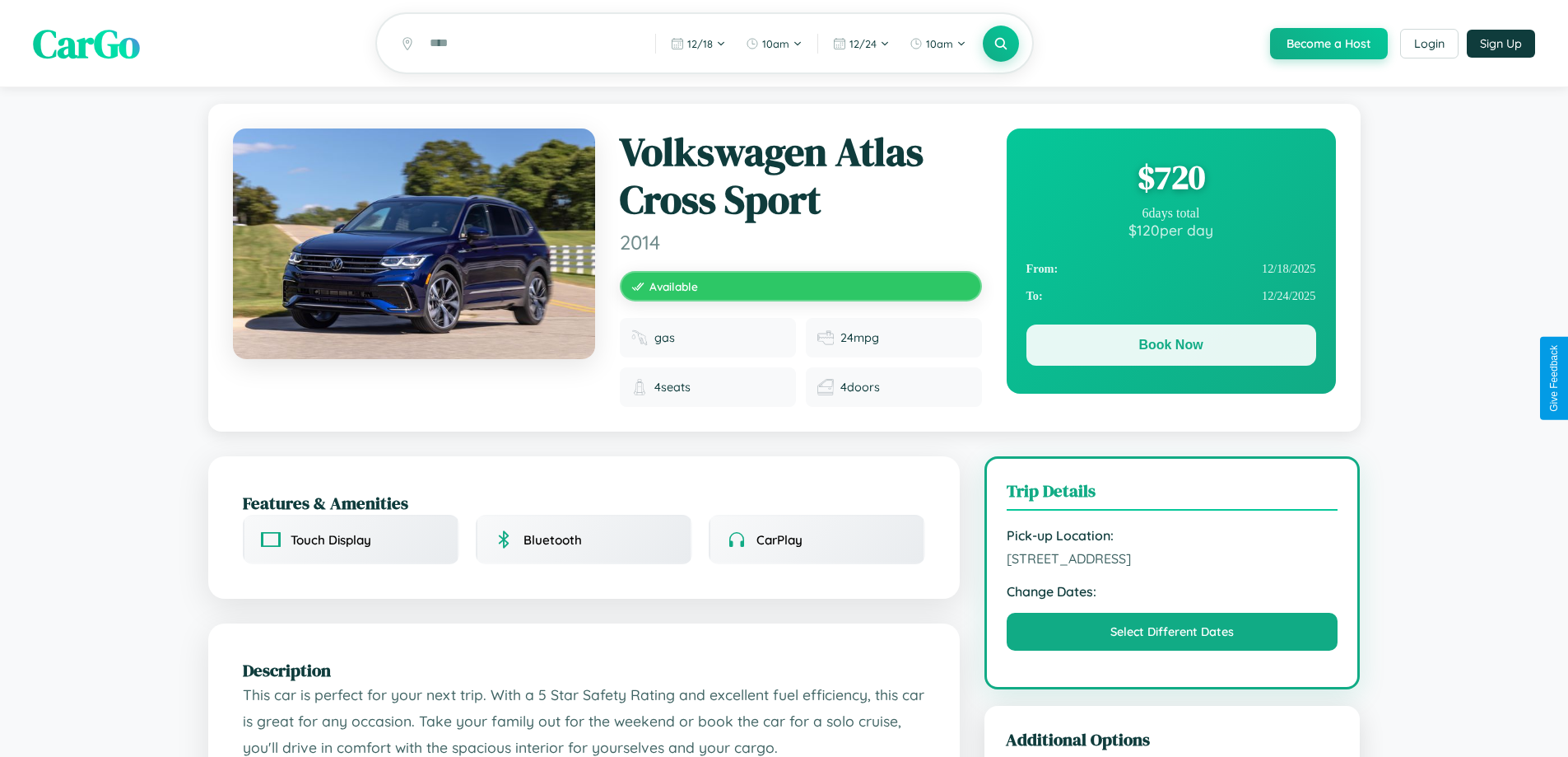
click at [1171, 347] on button "Book Now" at bounding box center [1171, 346] width 290 height 42
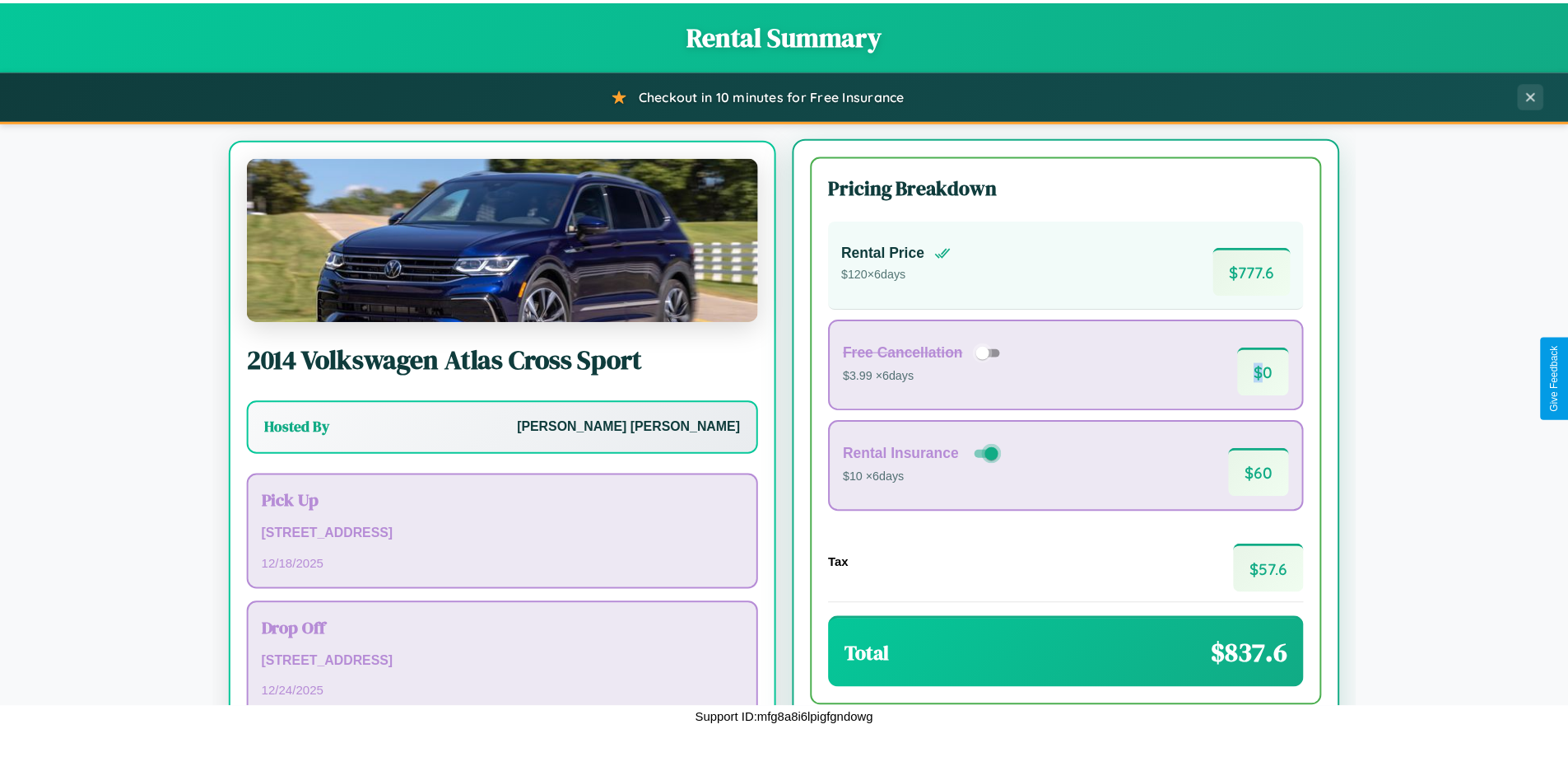
scroll to position [76, 0]
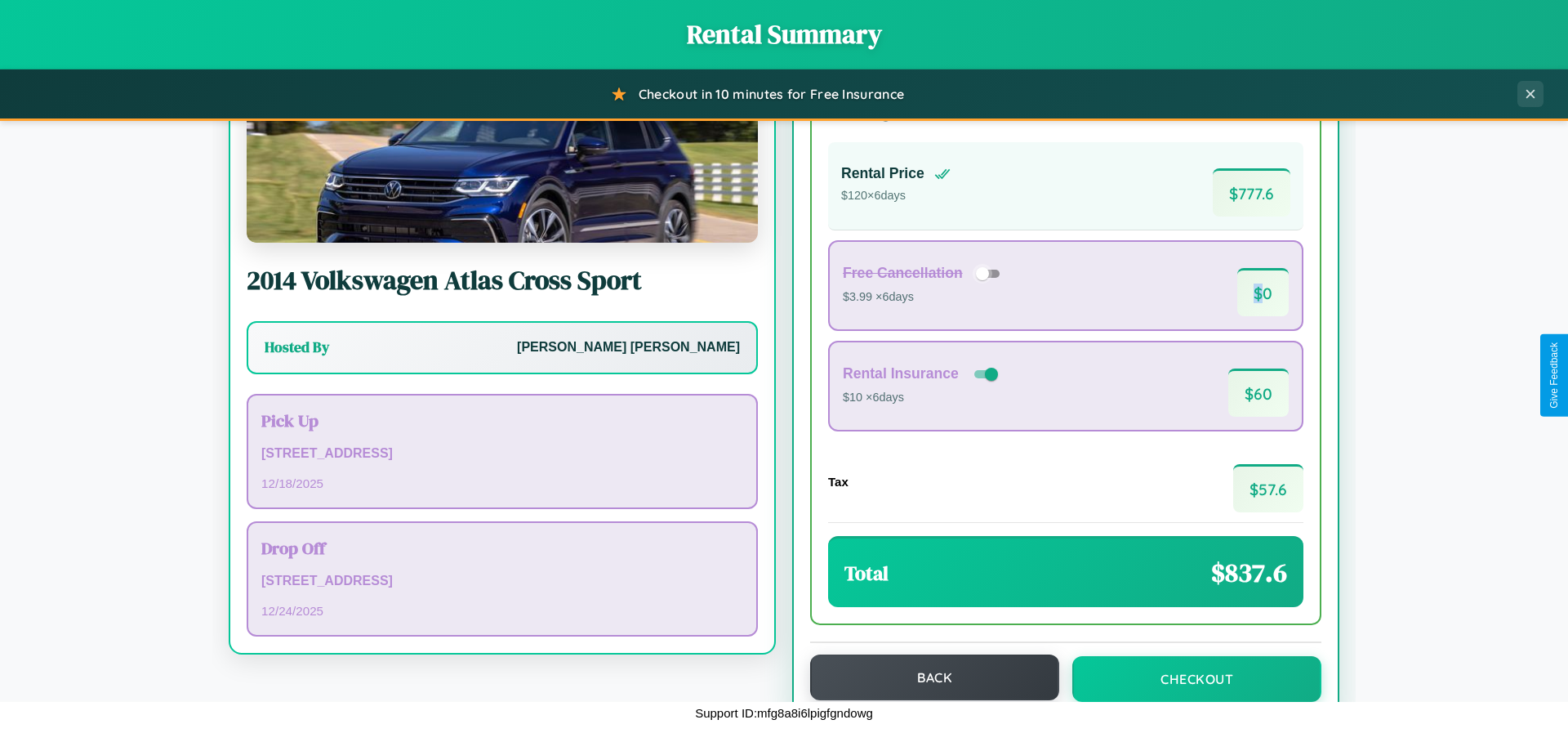
click at [927, 677] on button "Back" at bounding box center [935, 677] width 249 height 46
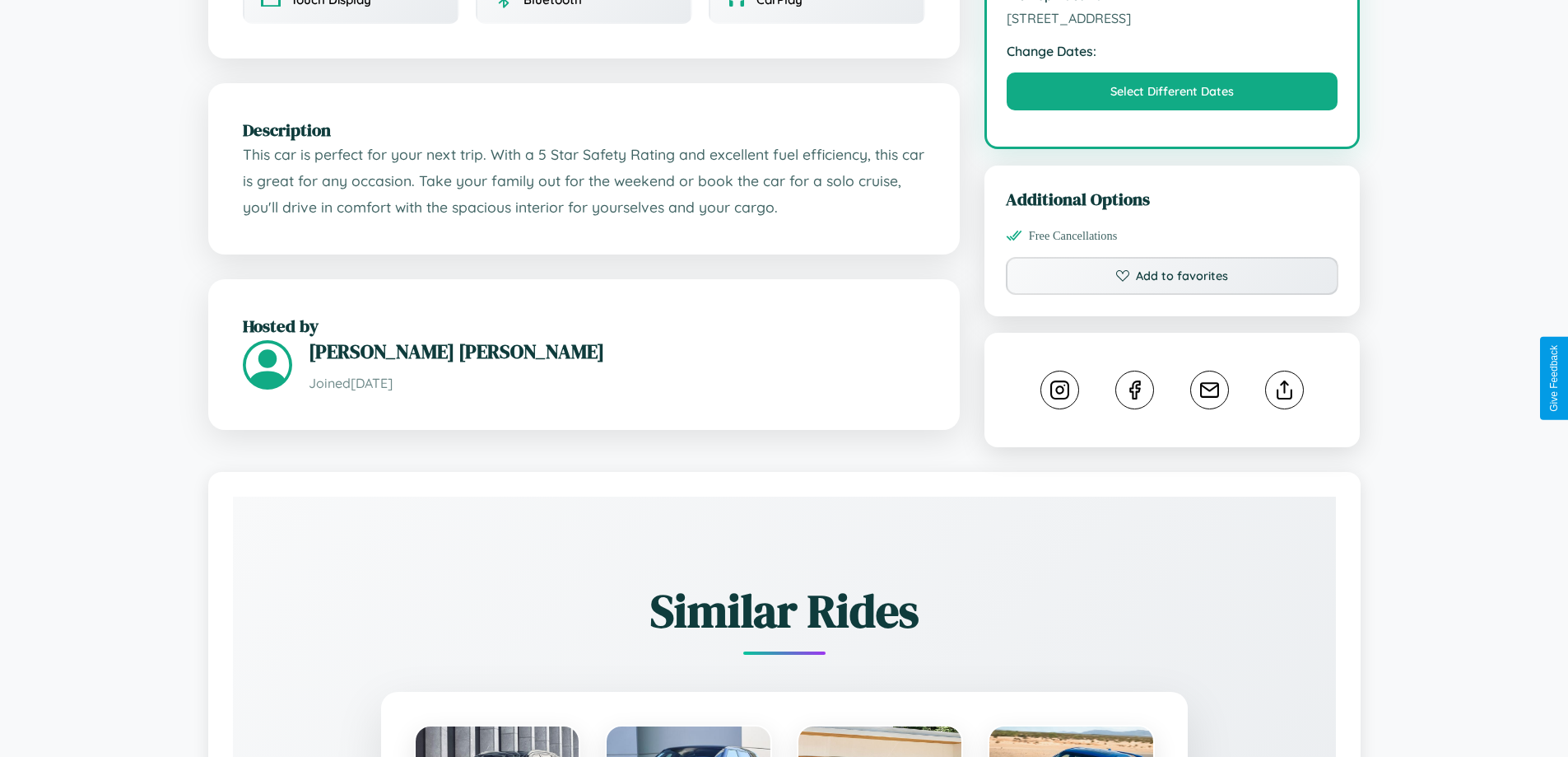
scroll to position [554, 0]
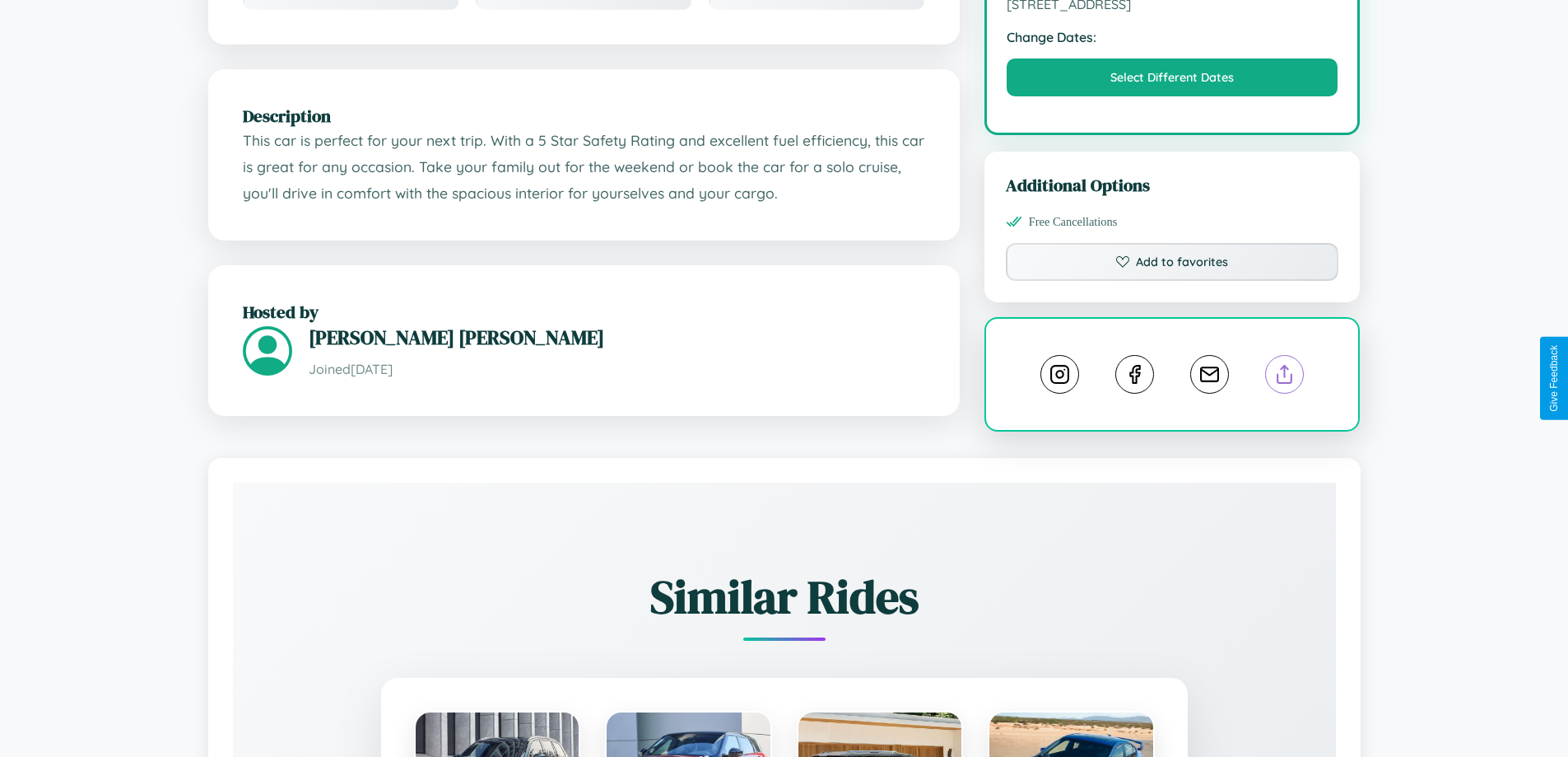
click at [1285, 376] on line at bounding box center [1285, 371] width 0 height 11
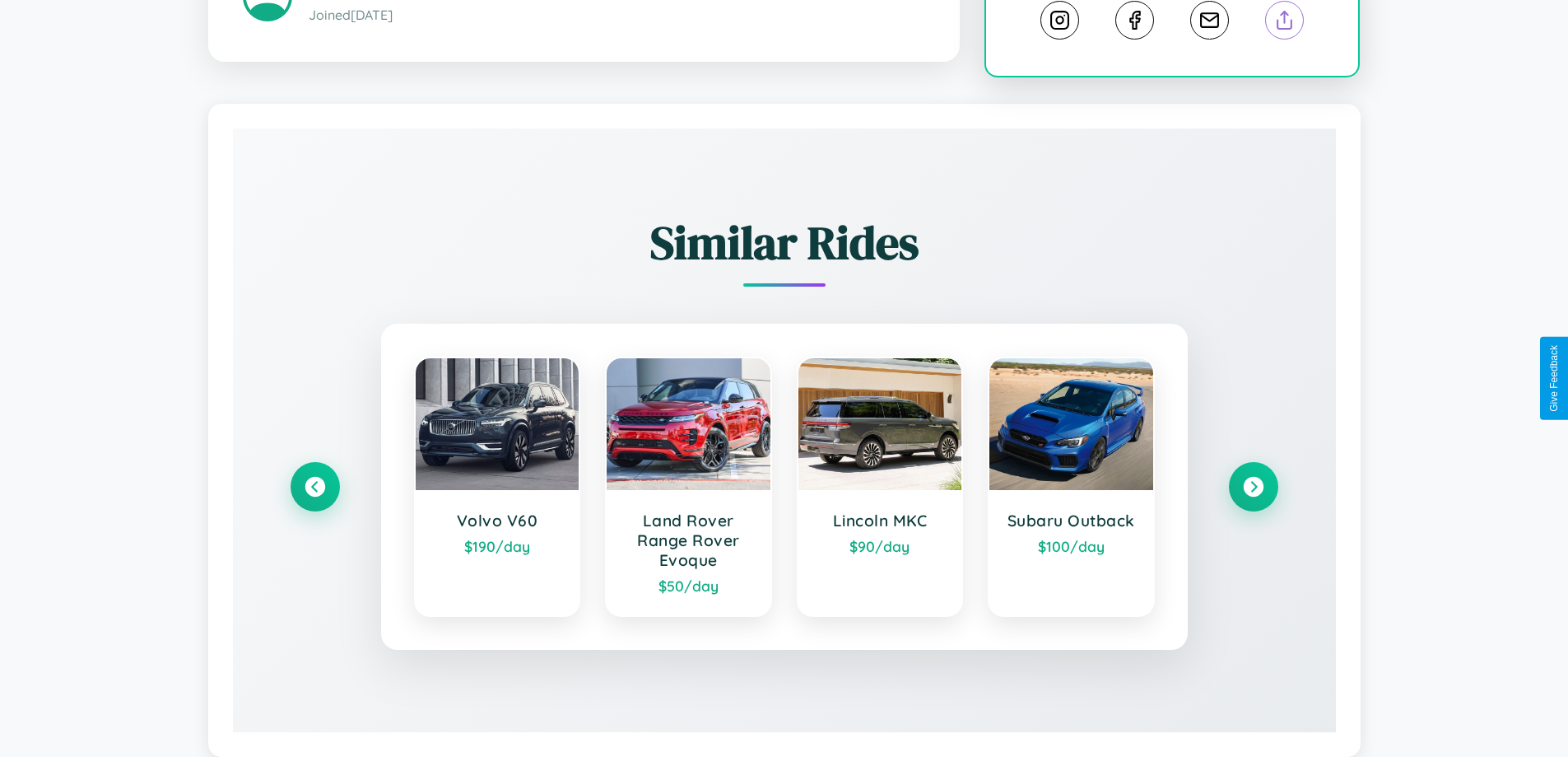
scroll to position [949, 0]
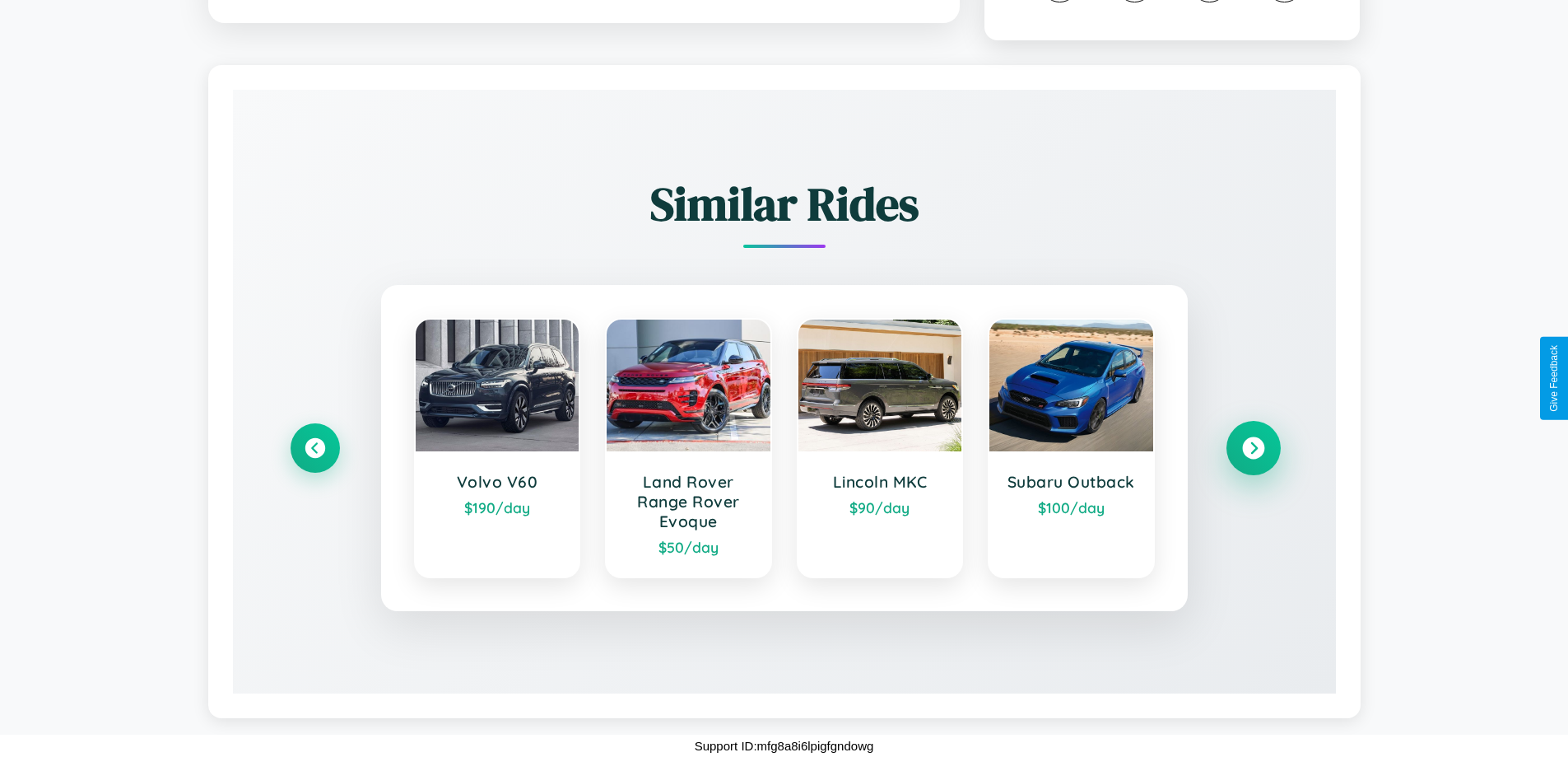
click at [1253, 448] on icon at bounding box center [1254, 449] width 23 height 23
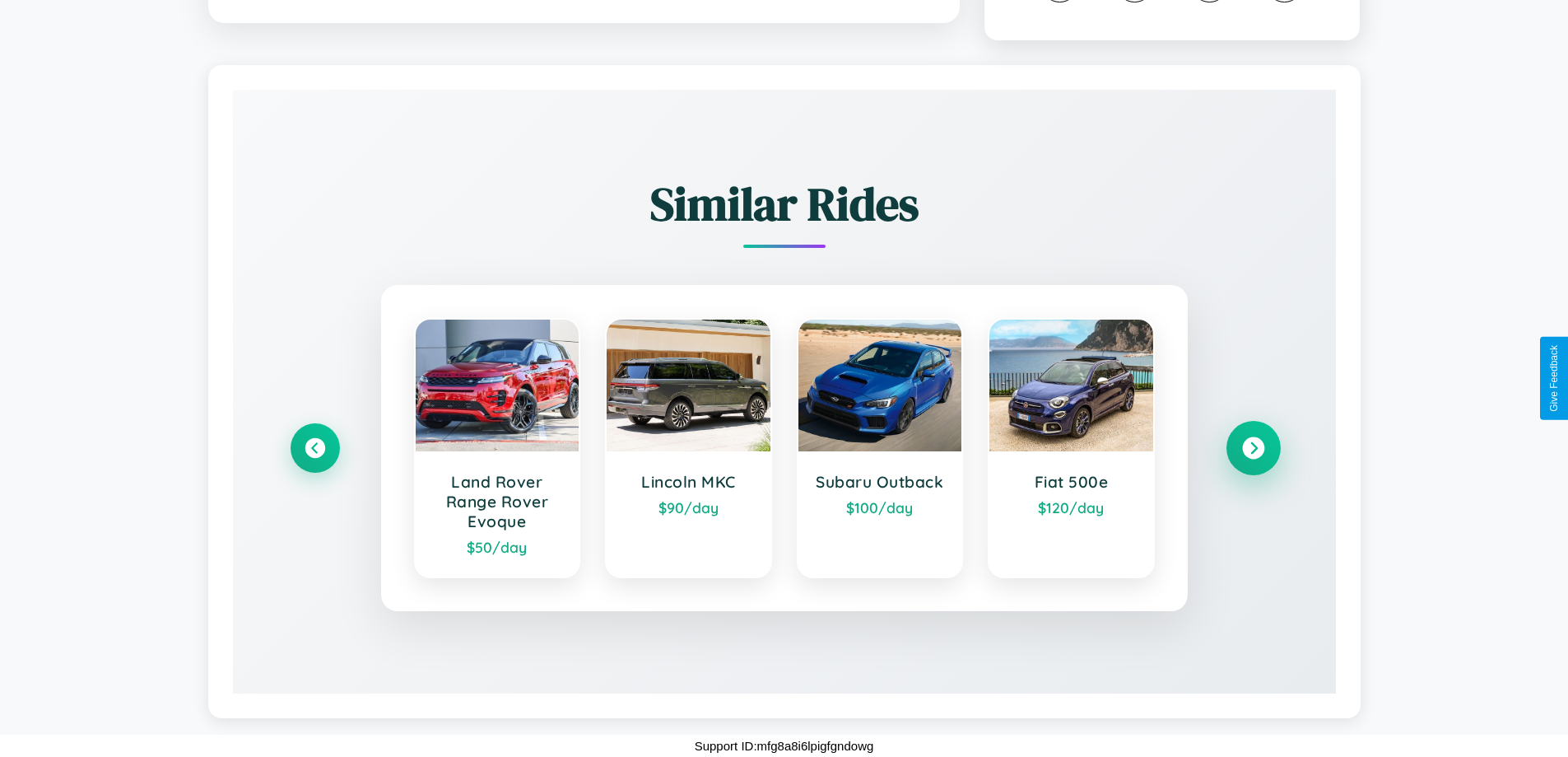
click at [1253, 448] on icon at bounding box center [1254, 449] width 23 height 23
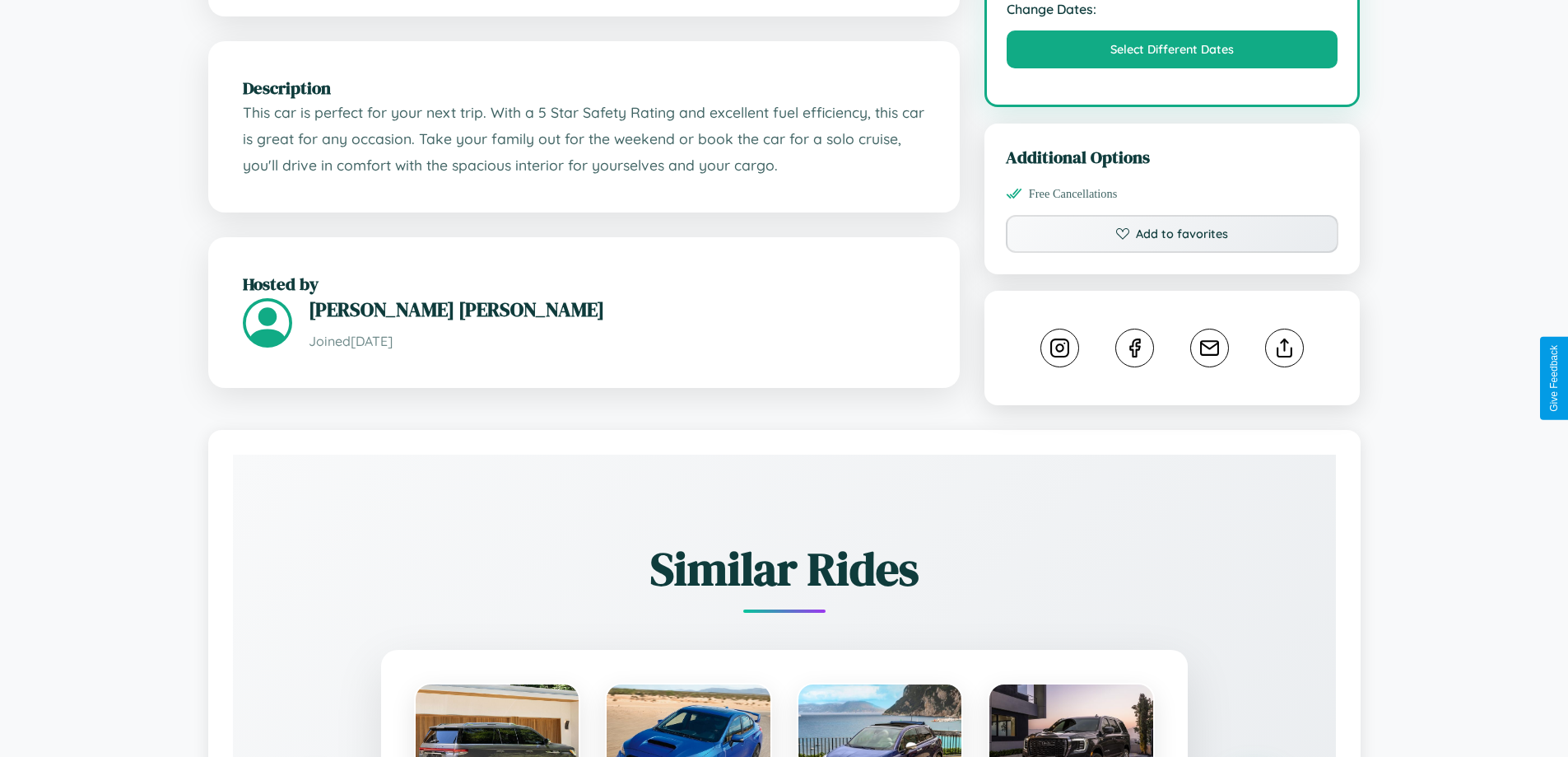
scroll to position [183, 0]
